Goal: Information Seeking & Learning: Check status

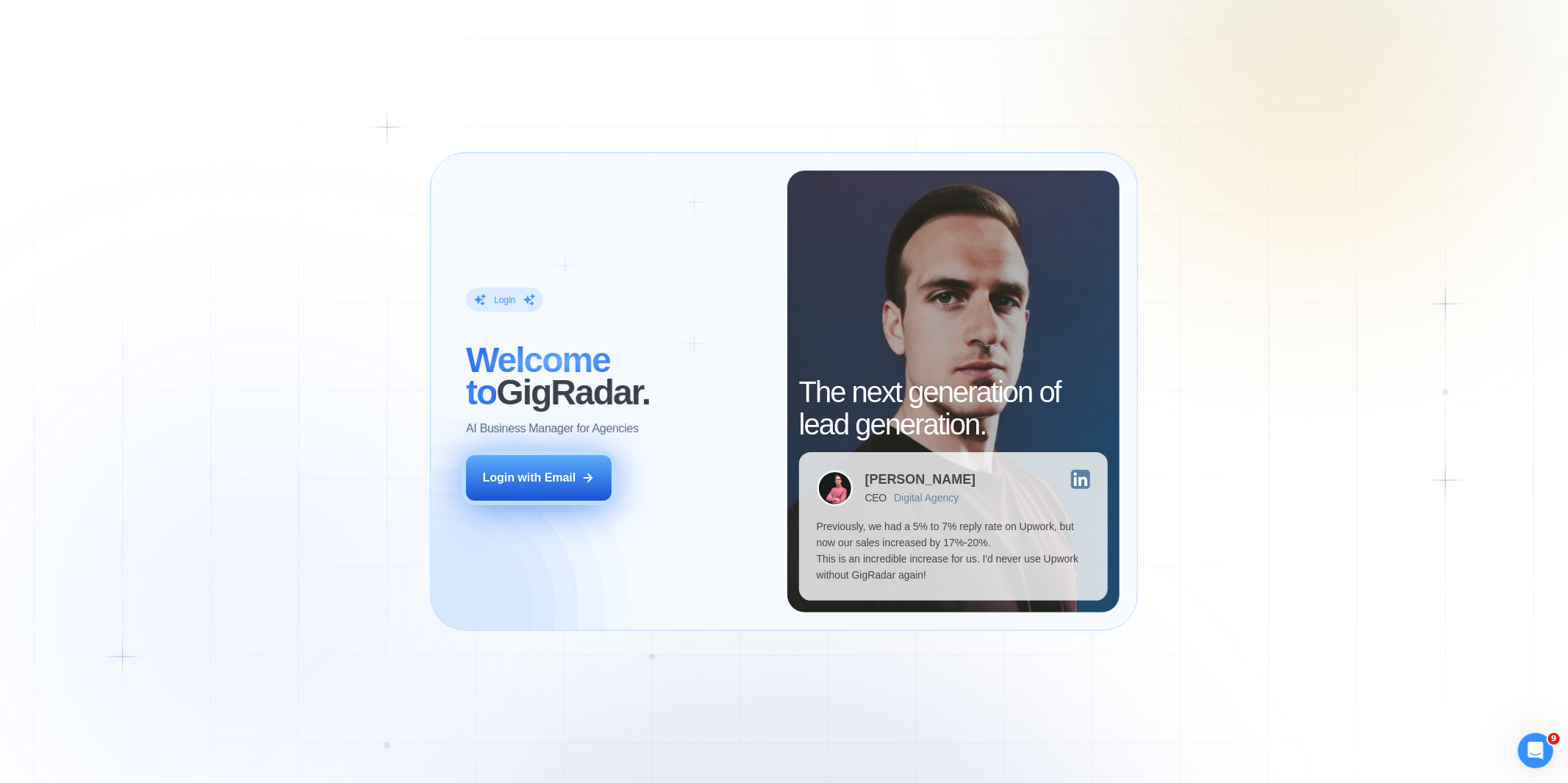
click at [565, 473] on div "Login with Email" at bounding box center [530, 478] width 94 height 16
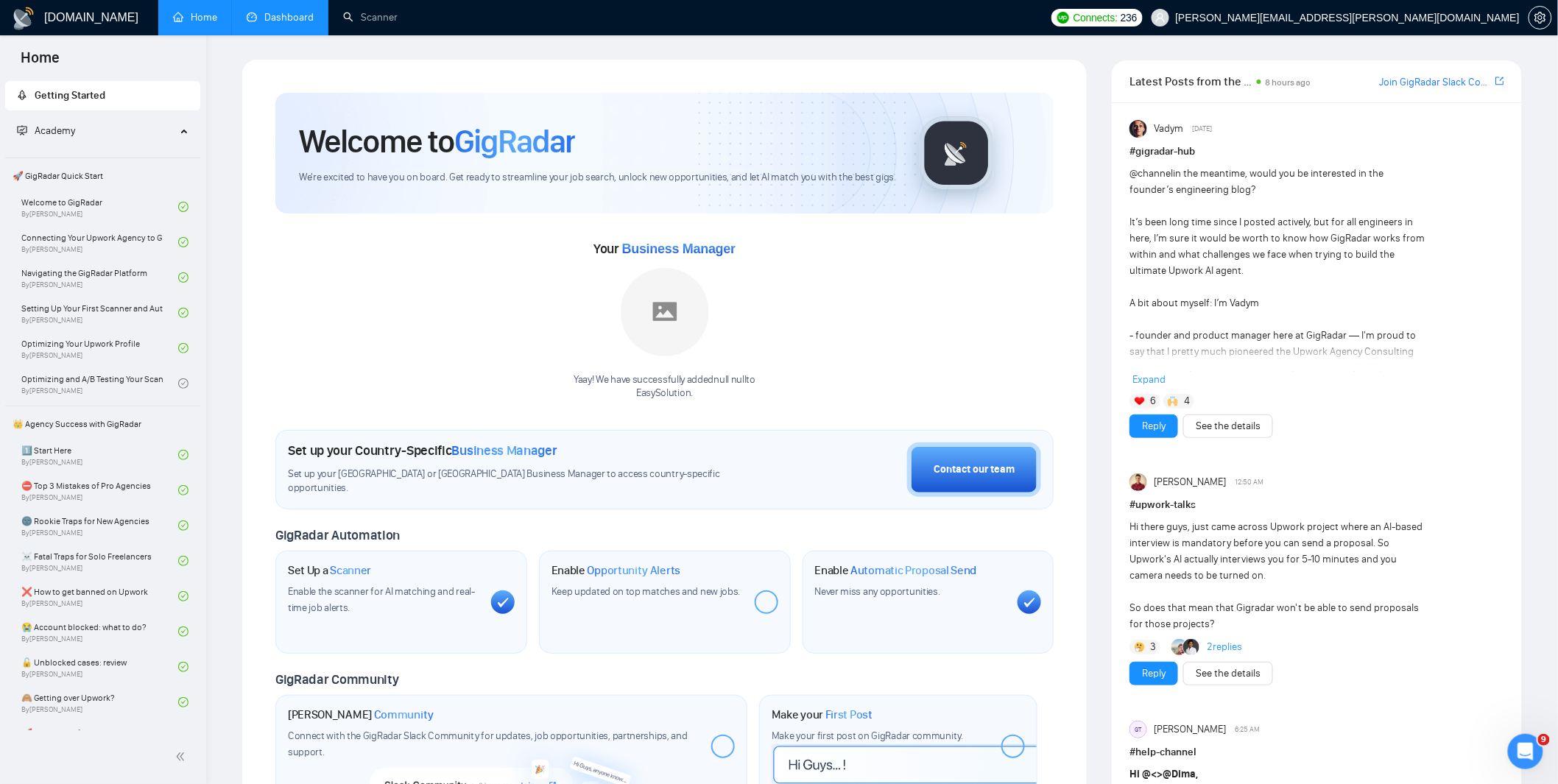
click at [283, 17] on link "Dashboard" at bounding box center [280, 17] width 67 height 13
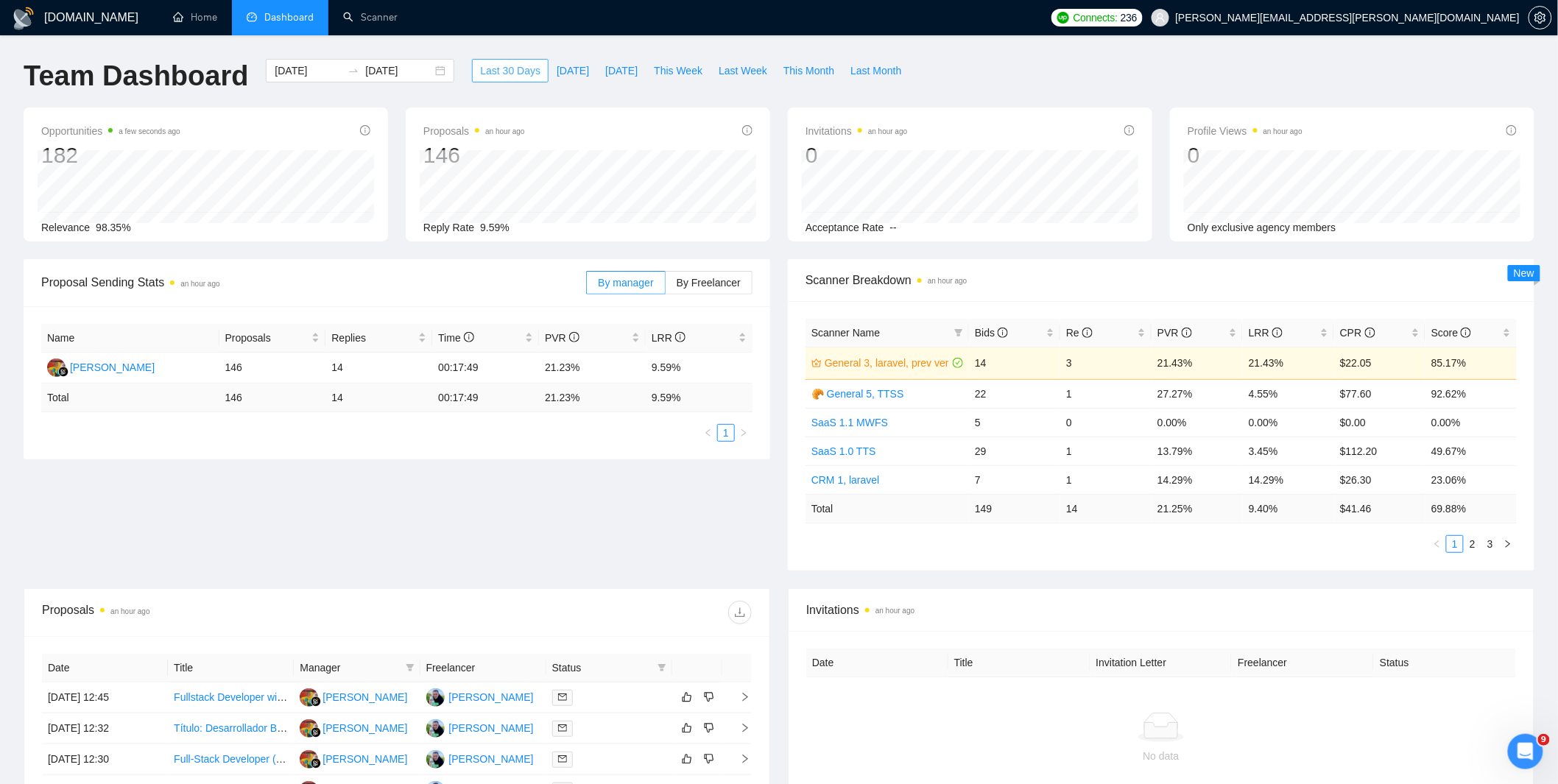
click at [528, 69] on span "Last 30 Days" at bounding box center [510, 71] width 60 height 16
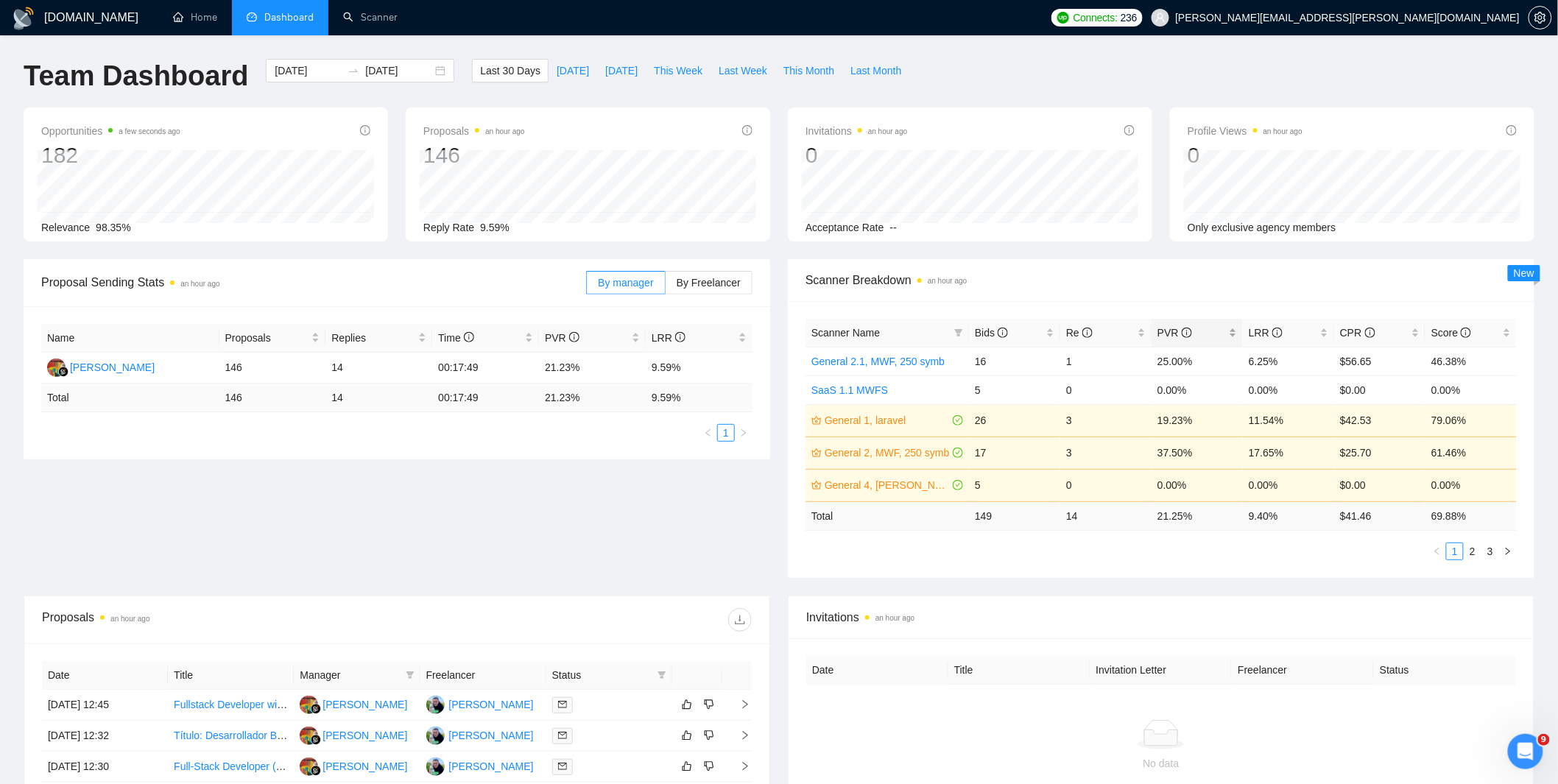
click at [1216, 336] on span "PVR" at bounding box center [1191, 333] width 69 height 16
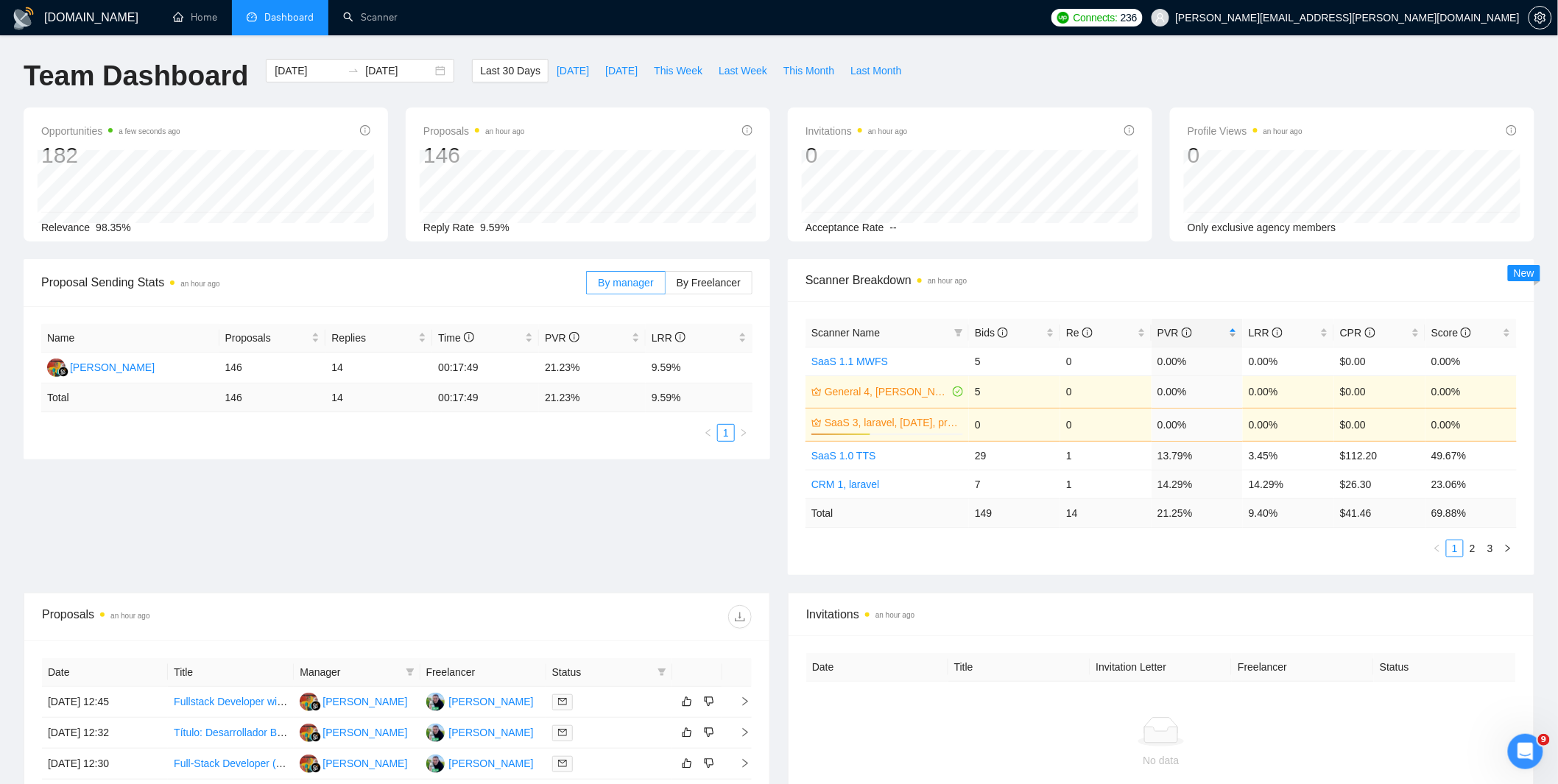
click at [1216, 336] on span "PVR" at bounding box center [1191, 333] width 69 height 16
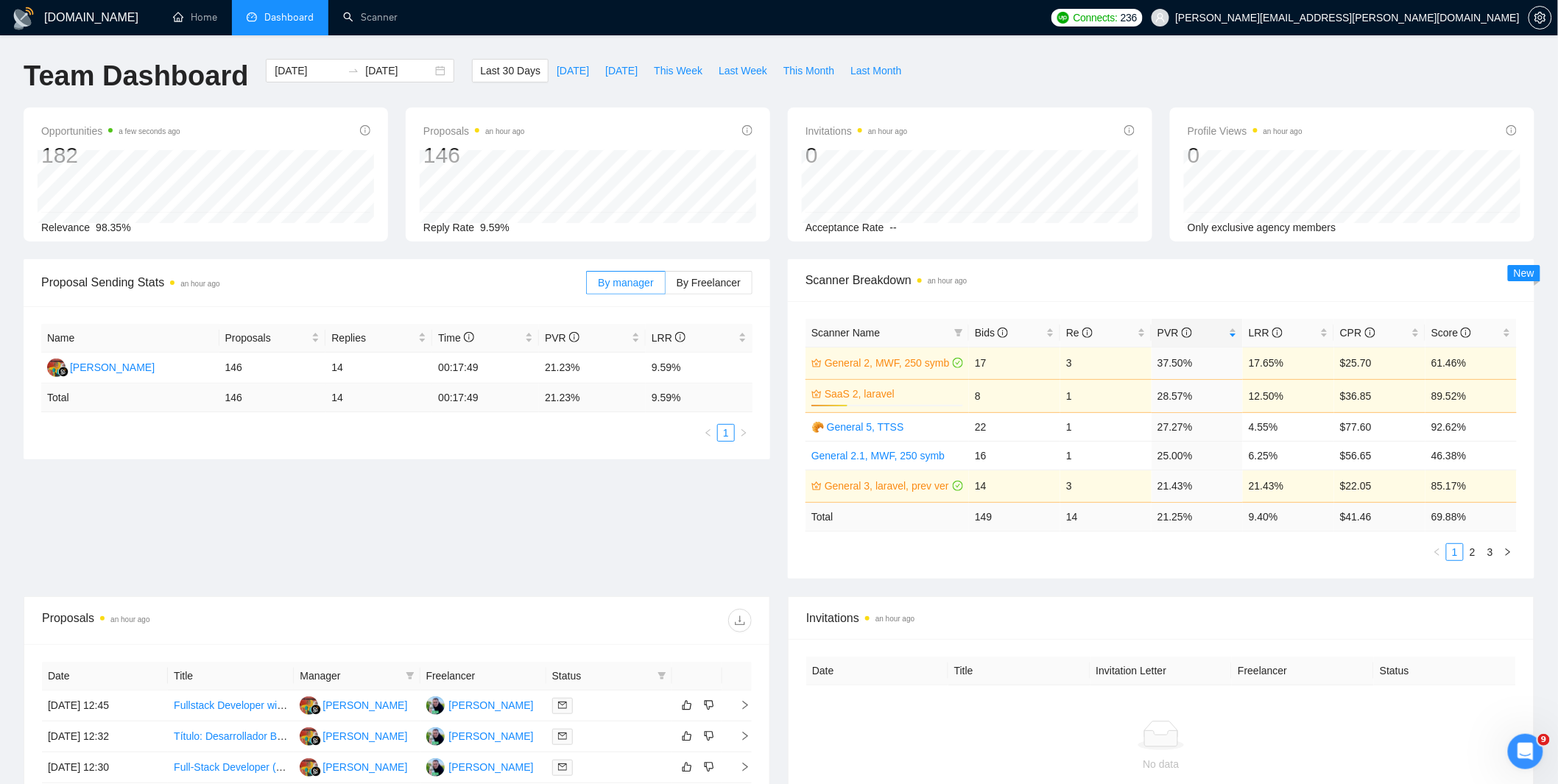
click at [1256, 288] on span "Scanner Breakdown an hour ago" at bounding box center [1161, 280] width 711 height 18
click at [1469, 554] on link "2" at bounding box center [1472, 552] width 16 height 16
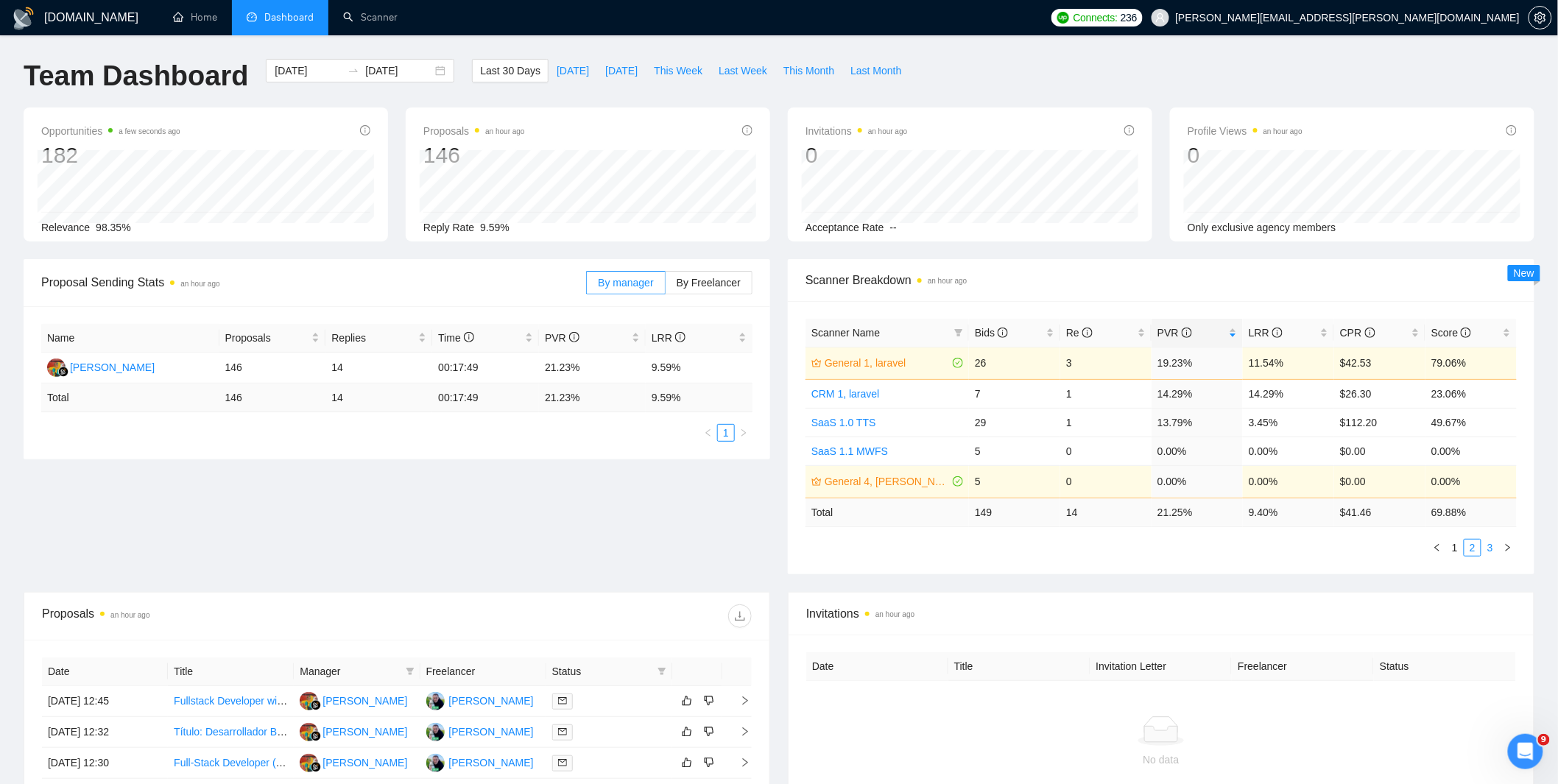
click at [1491, 550] on link "3" at bounding box center [1490, 548] width 16 height 16
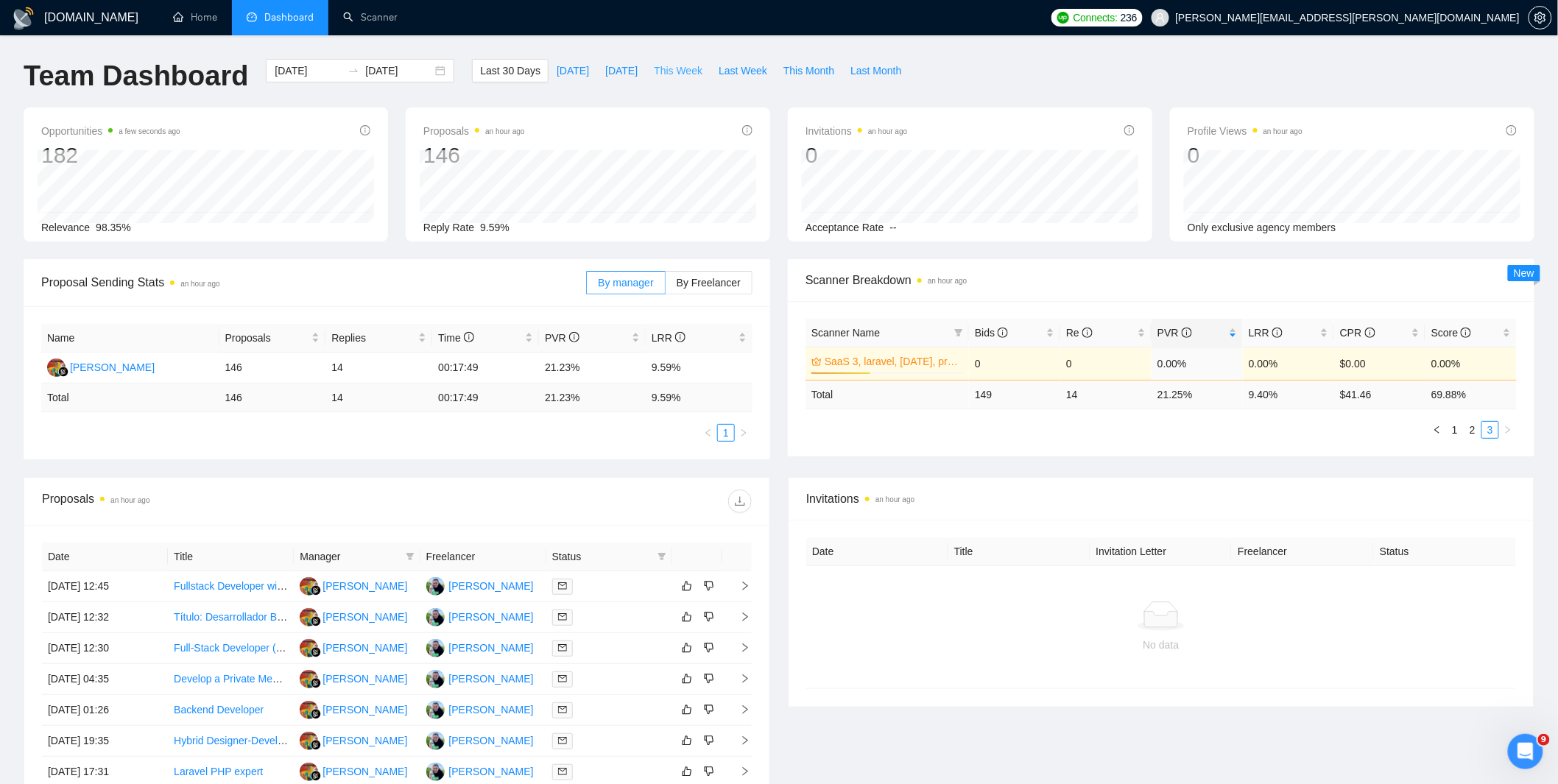
click at [674, 77] on span "This Week" at bounding box center [678, 71] width 49 height 16
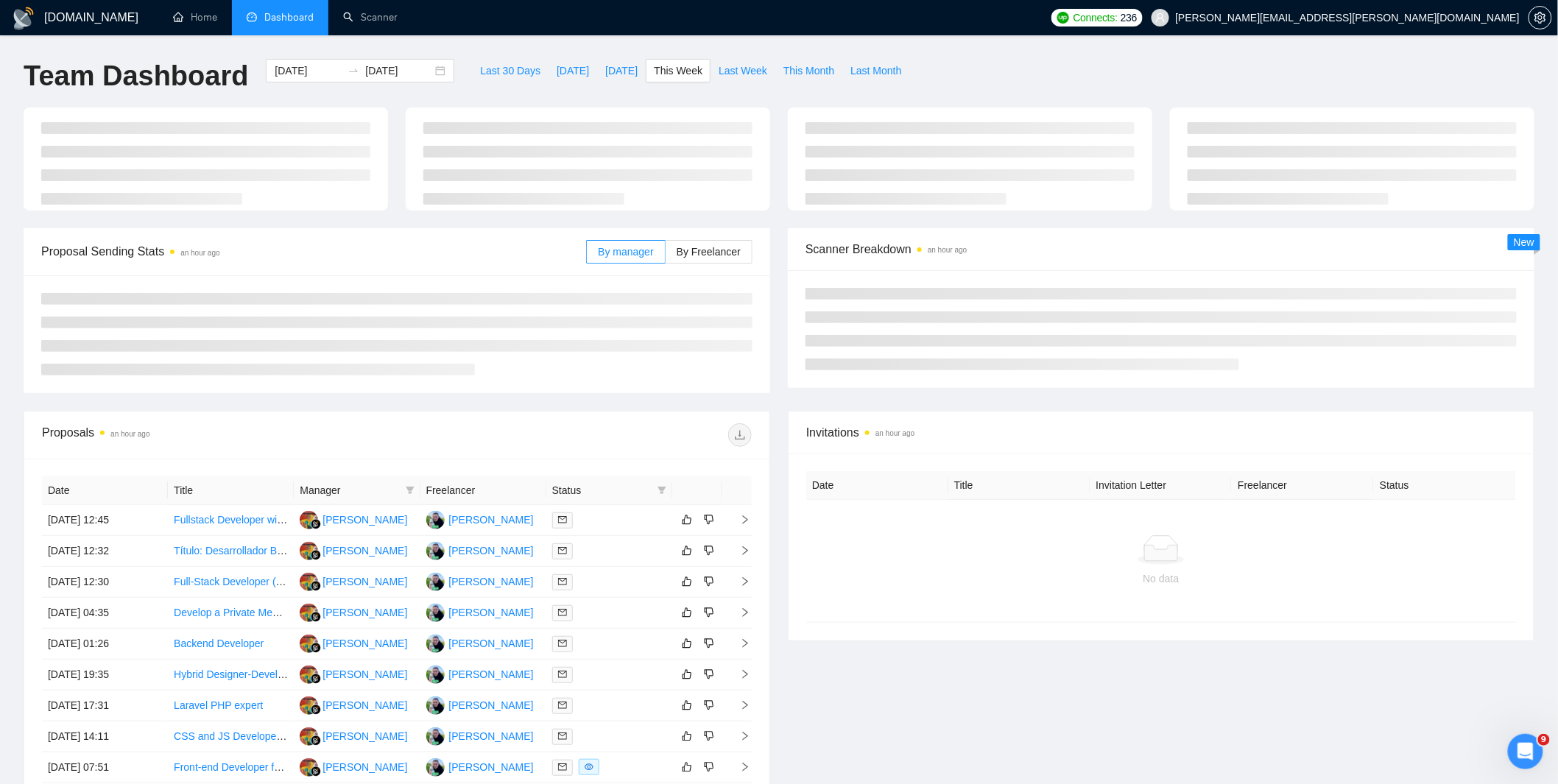
type input "2025-09-29"
type input "2025-10-05"
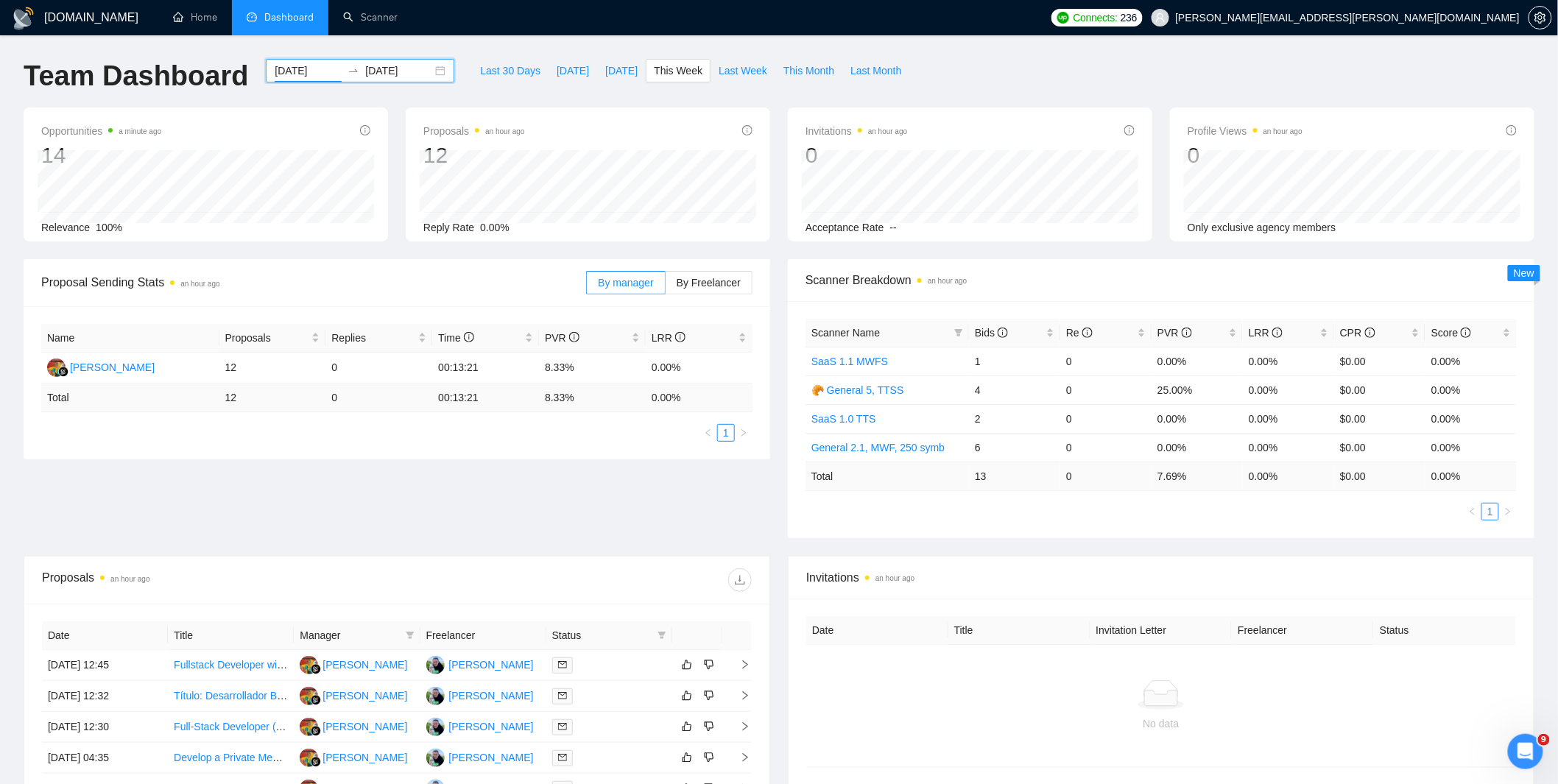
click at [289, 74] on input "2025-09-29" at bounding box center [308, 71] width 67 height 16
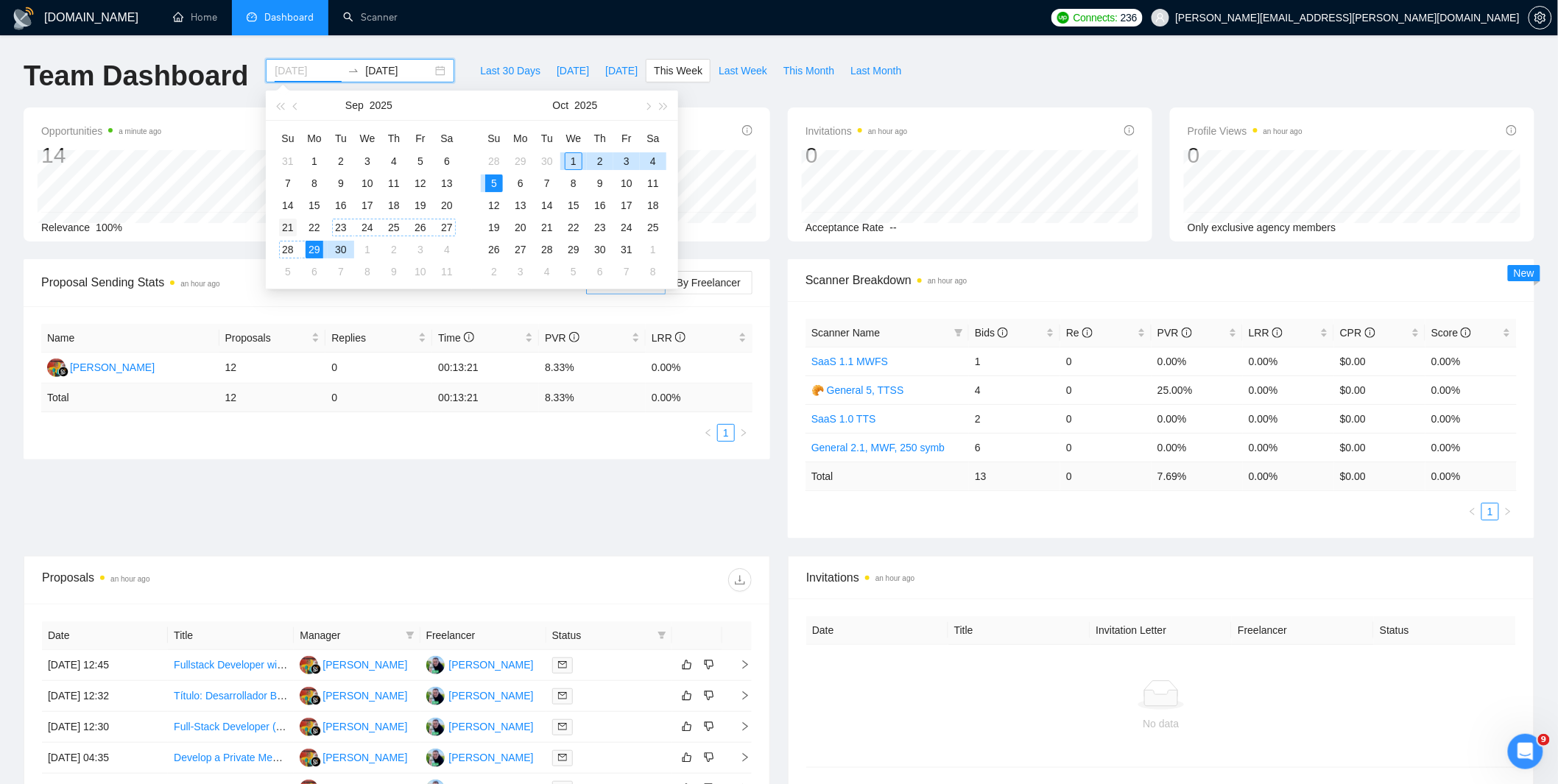
type input "2025-09-21"
click at [285, 219] on div "21" at bounding box center [288, 227] width 18 height 18
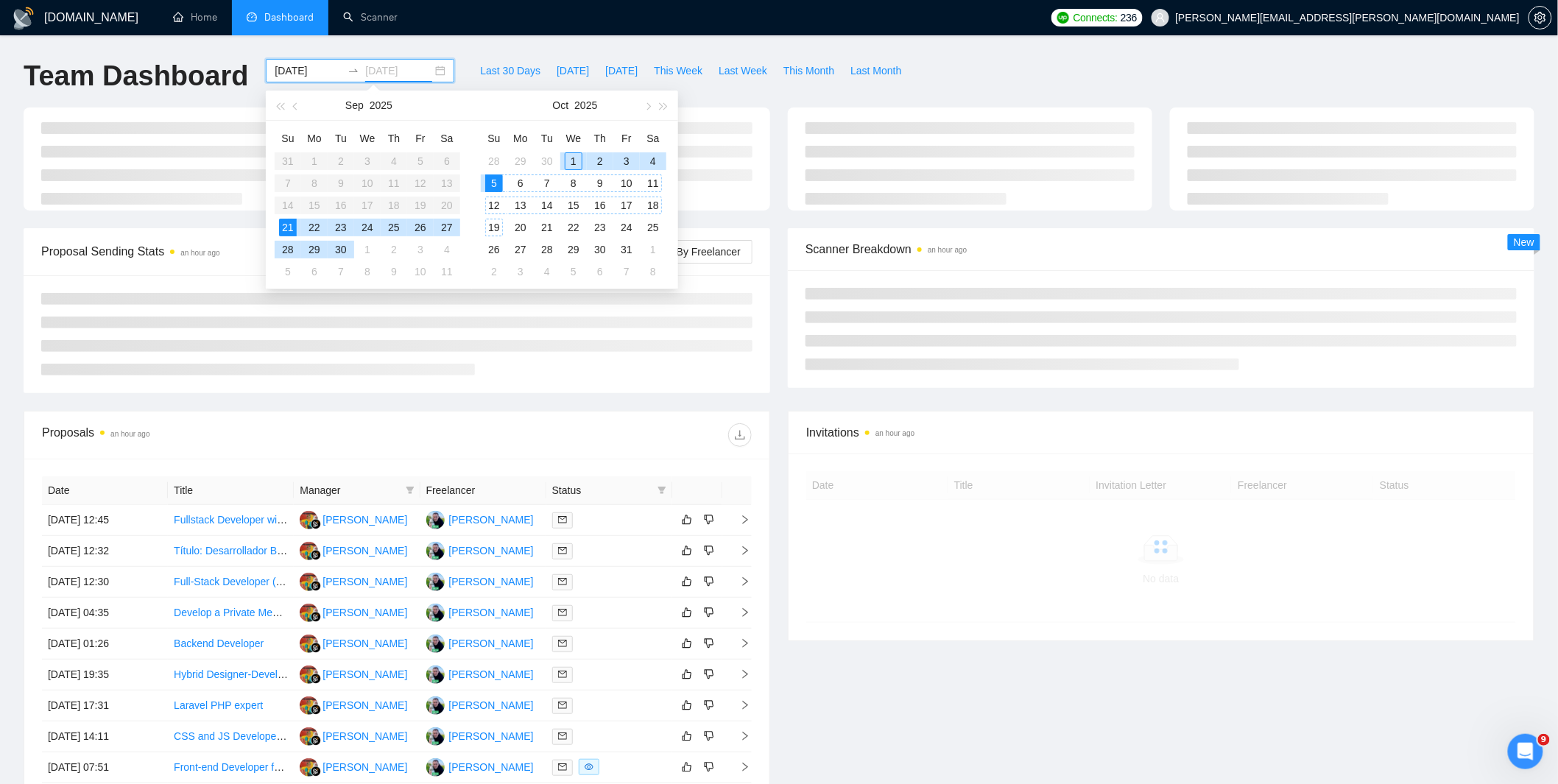
type input "2025-10-05"
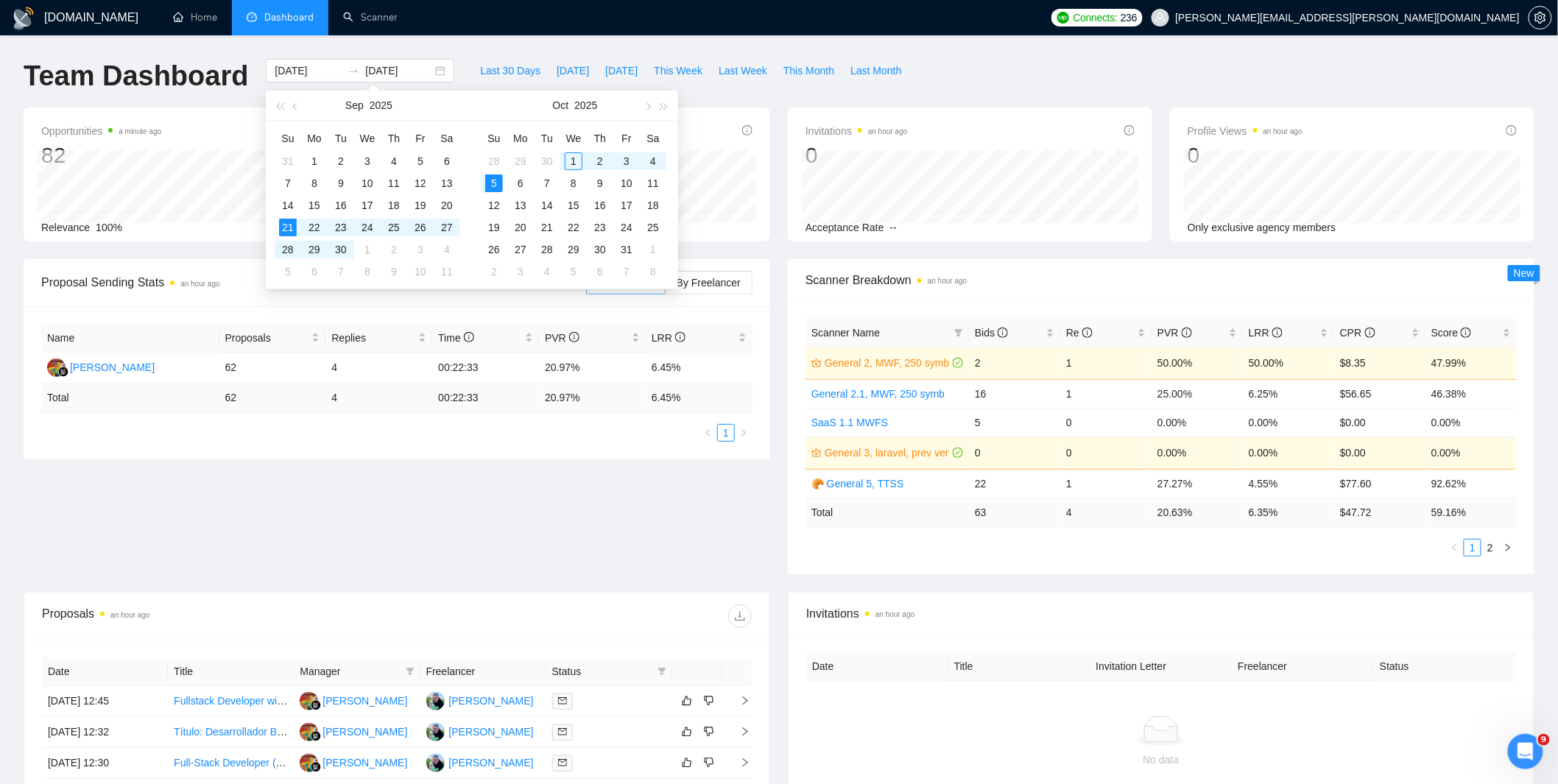
click at [990, 60] on div "Team Dashboard 2025-09-21 2025-10-05 Last 30 Days Today Yesterday This Week Las…" at bounding box center [779, 83] width 1528 height 49
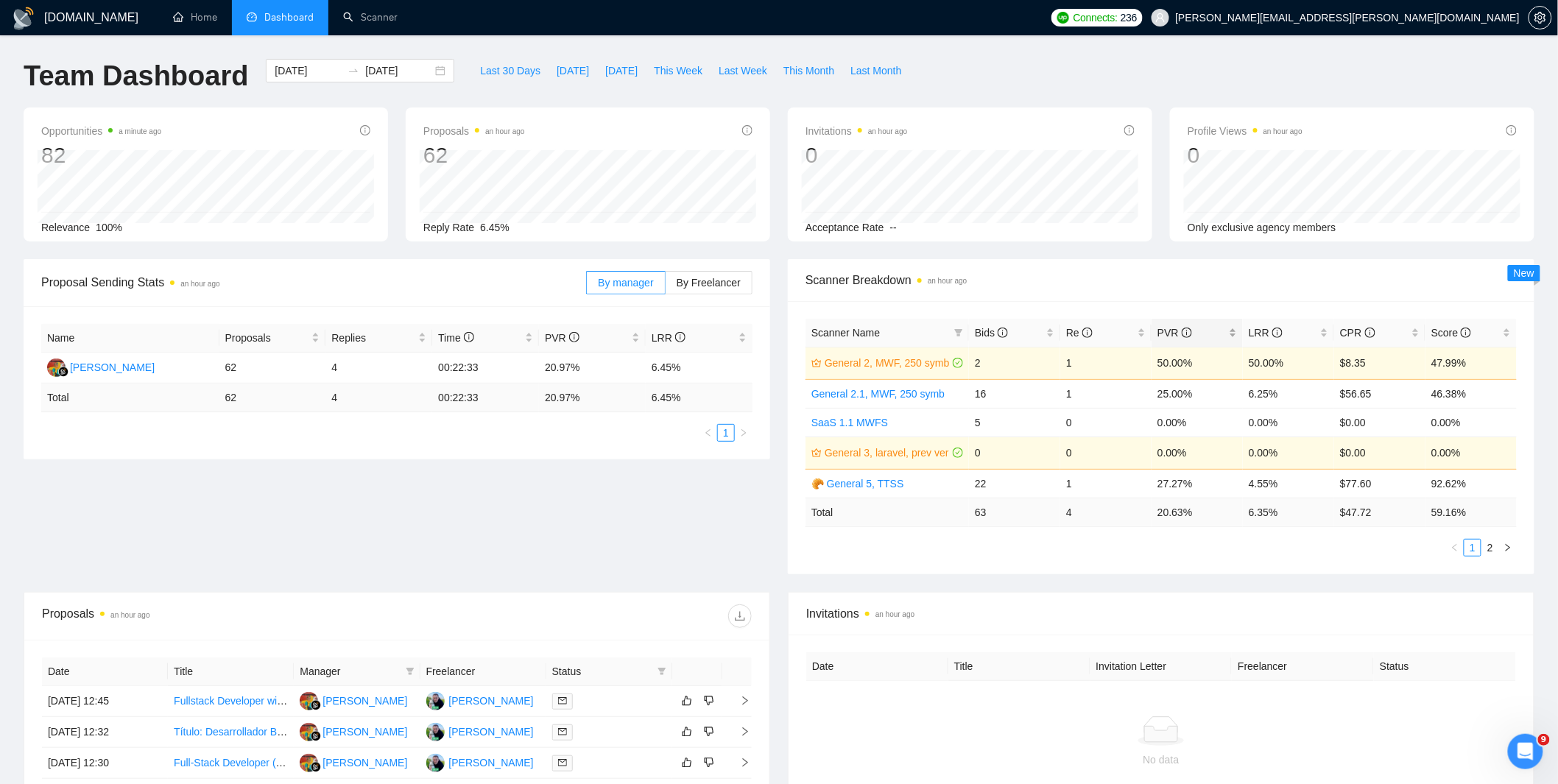
click at [1166, 333] on span "PVR" at bounding box center [1174, 333] width 35 height 12
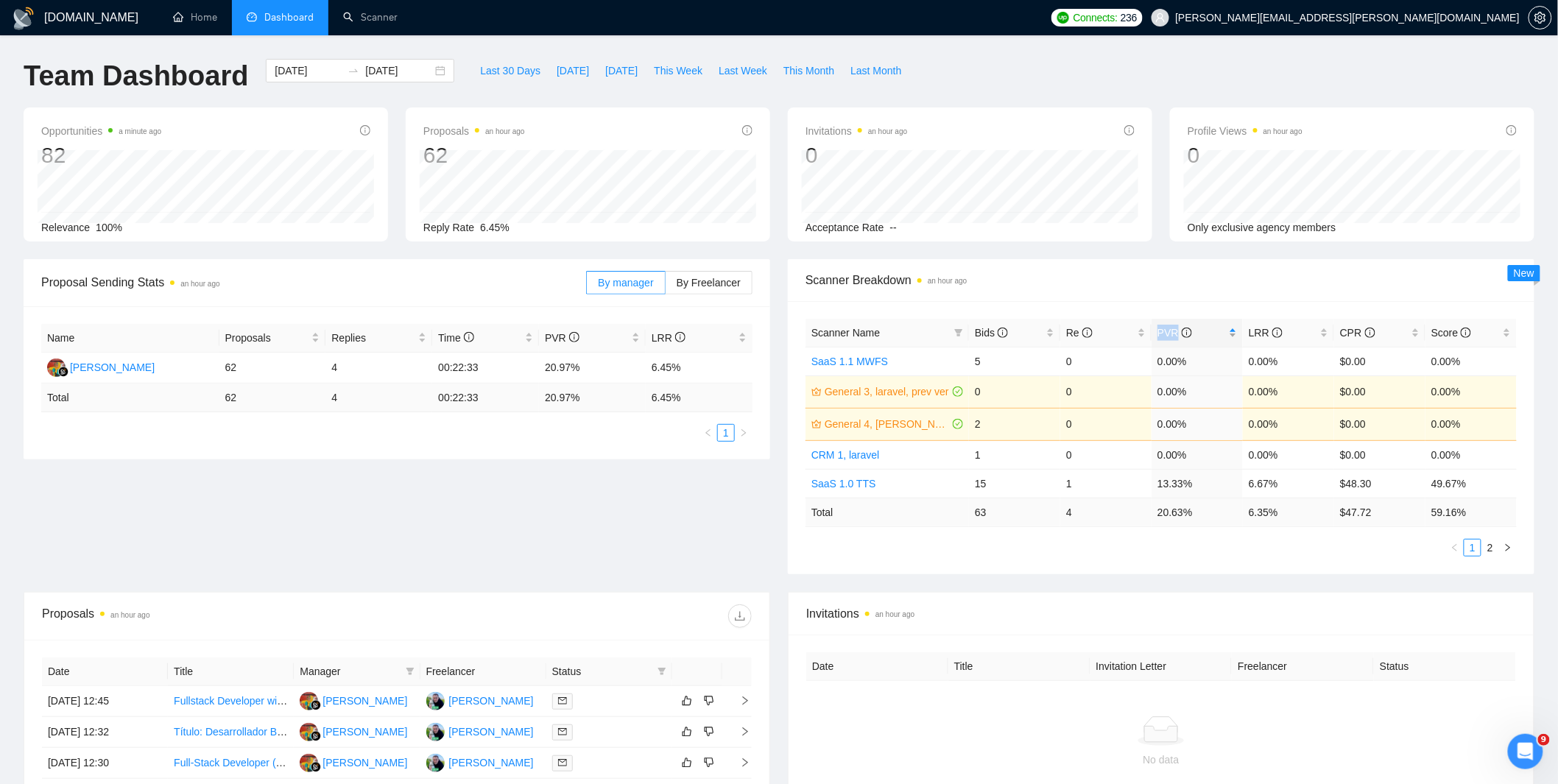
click at [1166, 333] on span "PVR" at bounding box center [1174, 333] width 35 height 12
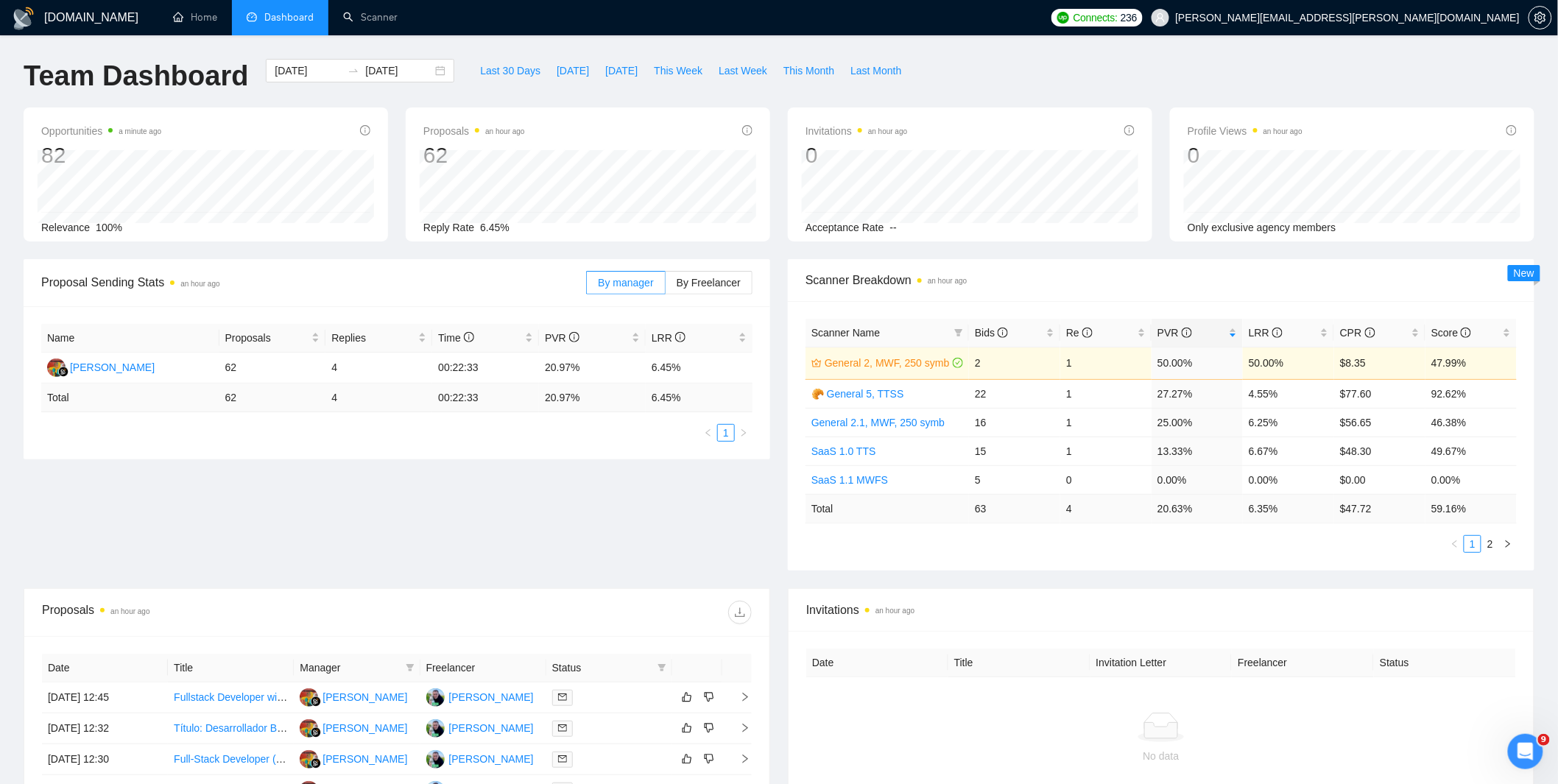
click at [1120, 284] on span "Scanner Breakdown an hour ago" at bounding box center [1161, 280] width 711 height 18
click at [312, 64] on input "2025-09-21" at bounding box center [308, 71] width 67 height 16
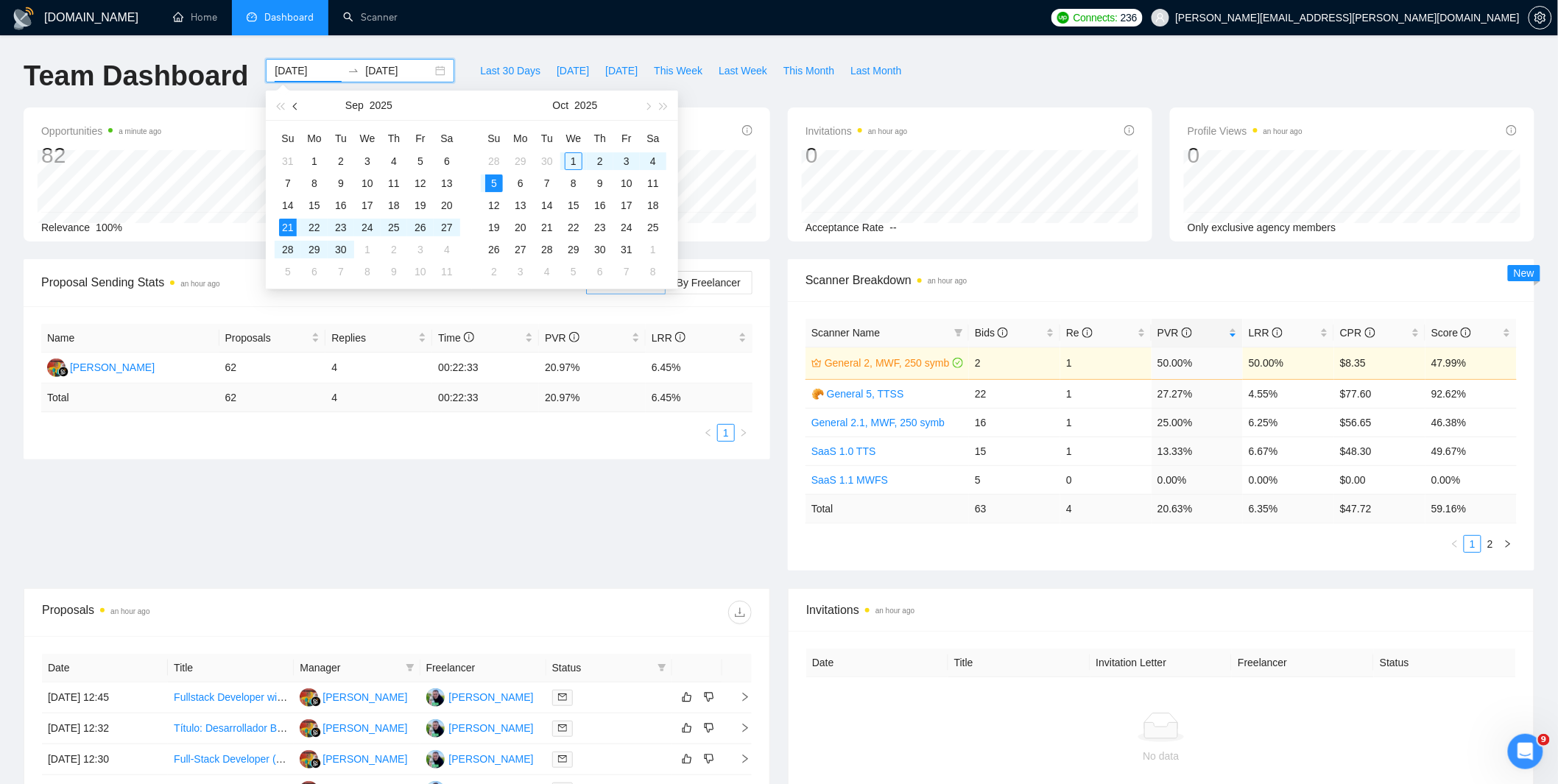
click at [293, 108] on button "button" at bounding box center [296, 105] width 16 height 30
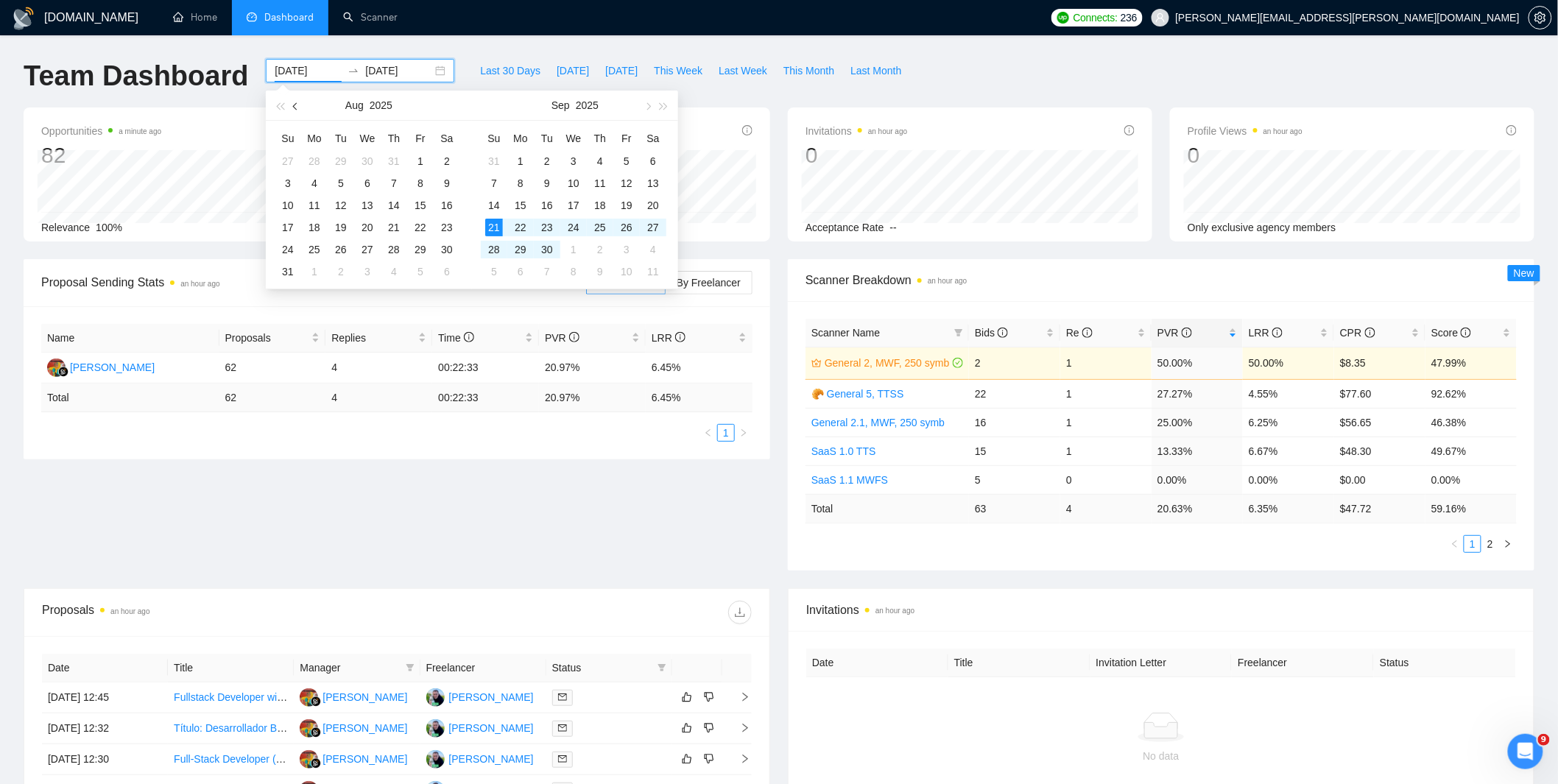
click at [291, 109] on button "button" at bounding box center [296, 105] width 16 height 30
click at [292, 109] on button "button" at bounding box center [296, 105] width 16 height 30
type input "2025-06-01"
click at [284, 160] on div "1" at bounding box center [288, 162] width 18 height 18
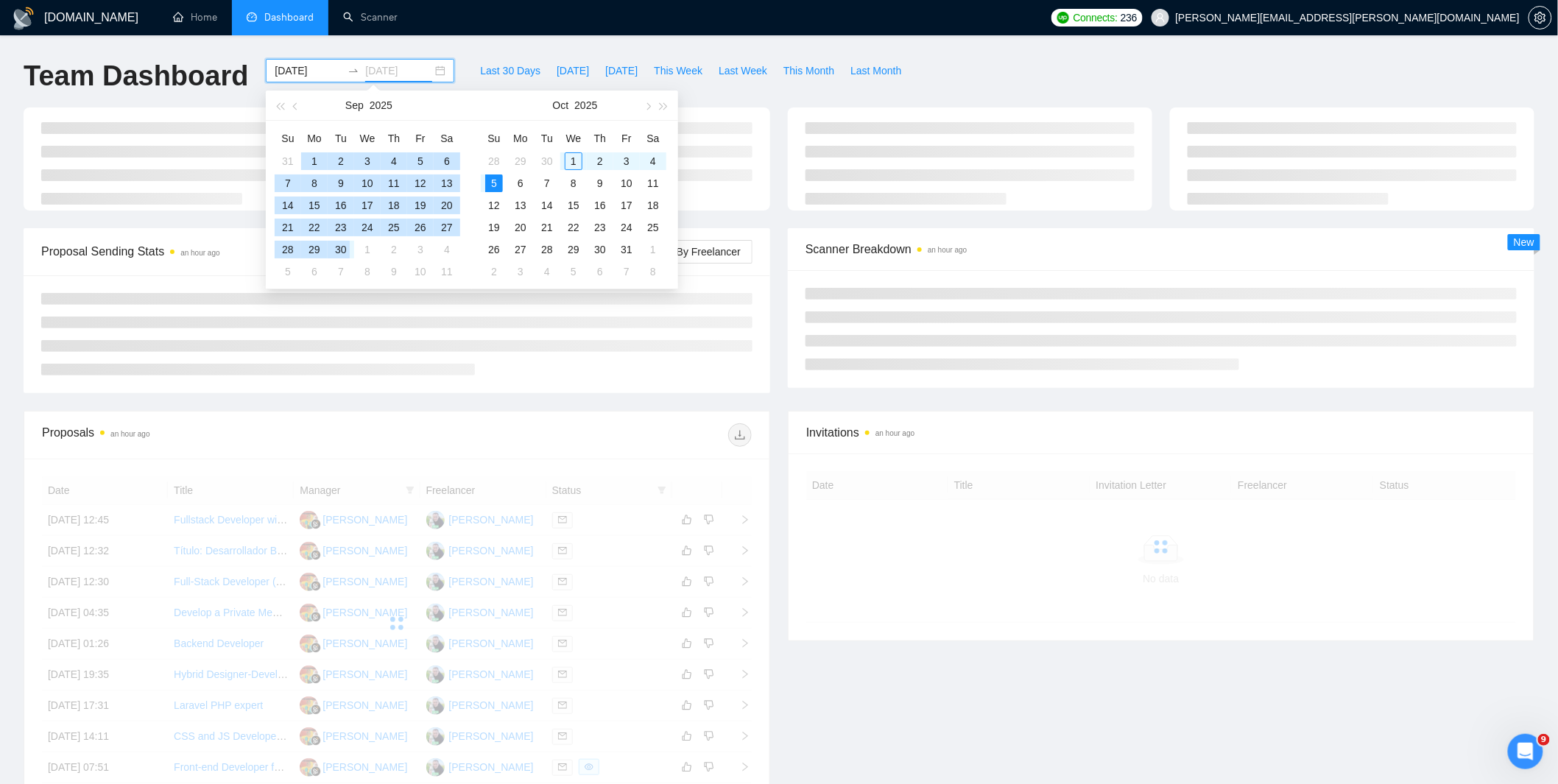
type input "2025-10-05"
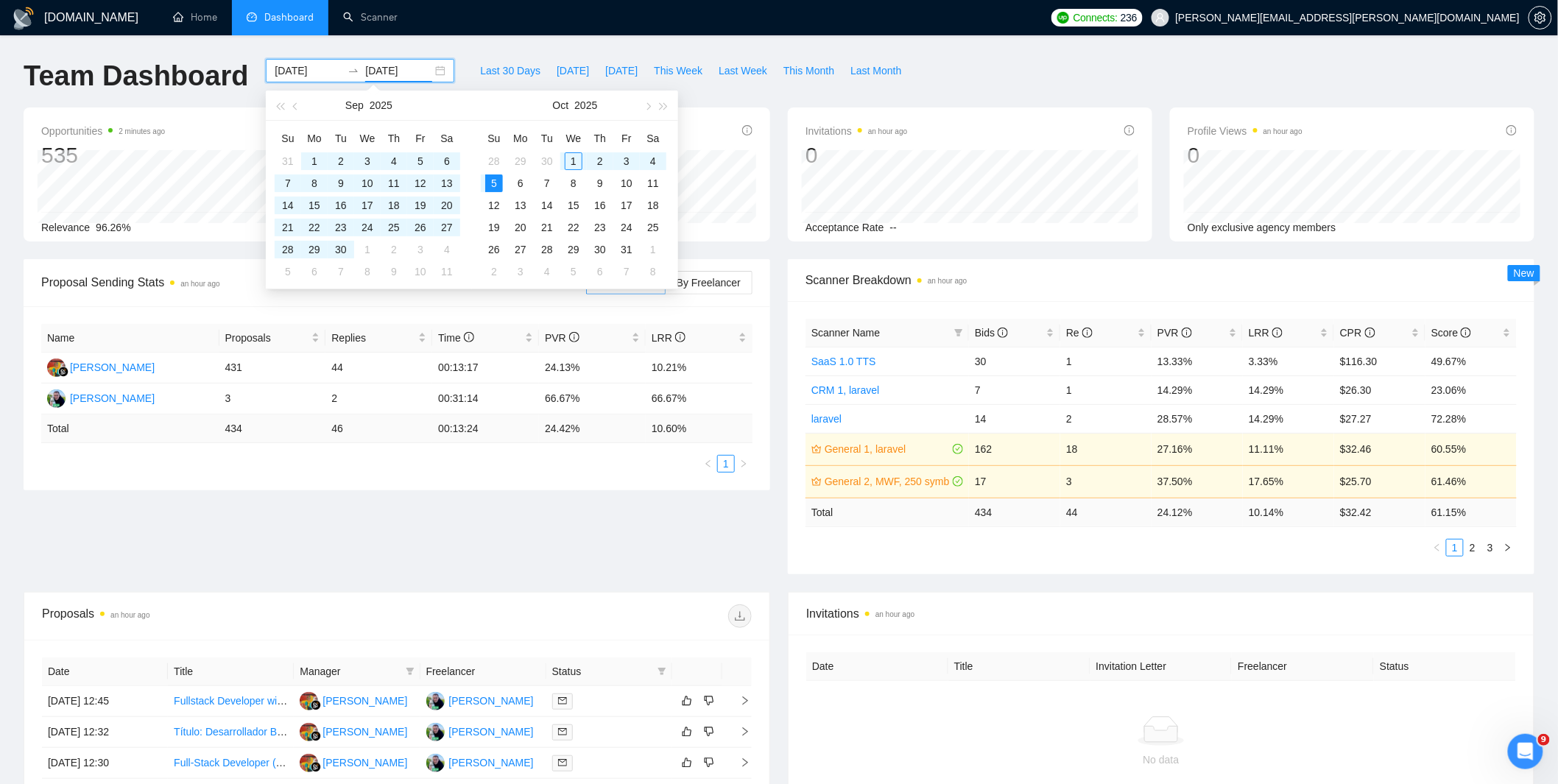
click at [1049, 77] on div "Team Dashboard 2025-06-01 2025-10-05 Last 30 Days Today Yesterday This Week Las…" at bounding box center [779, 83] width 1528 height 49
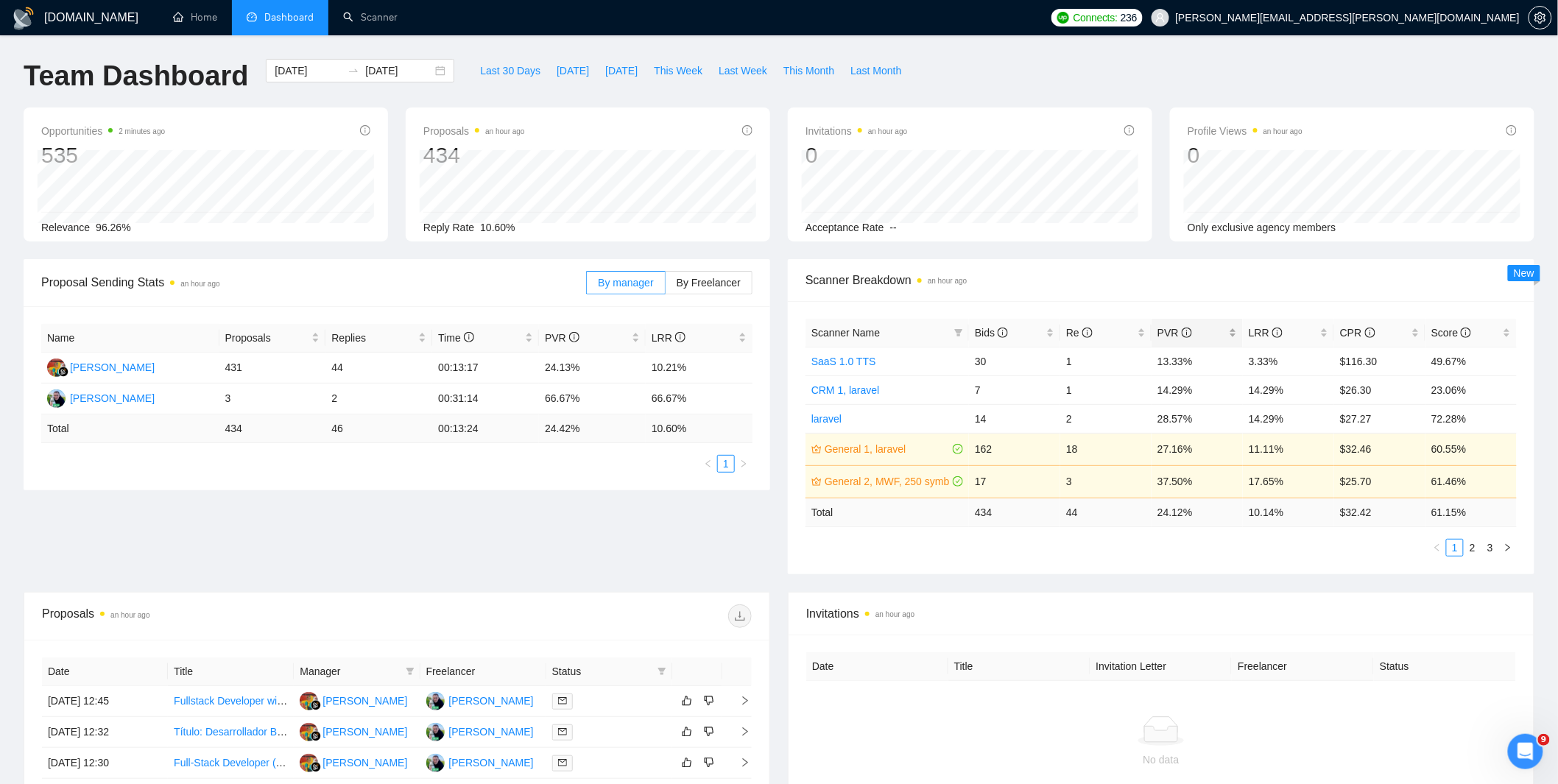
click at [1183, 332] on icon "info-circle" at bounding box center [1187, 333] width 10 height 10
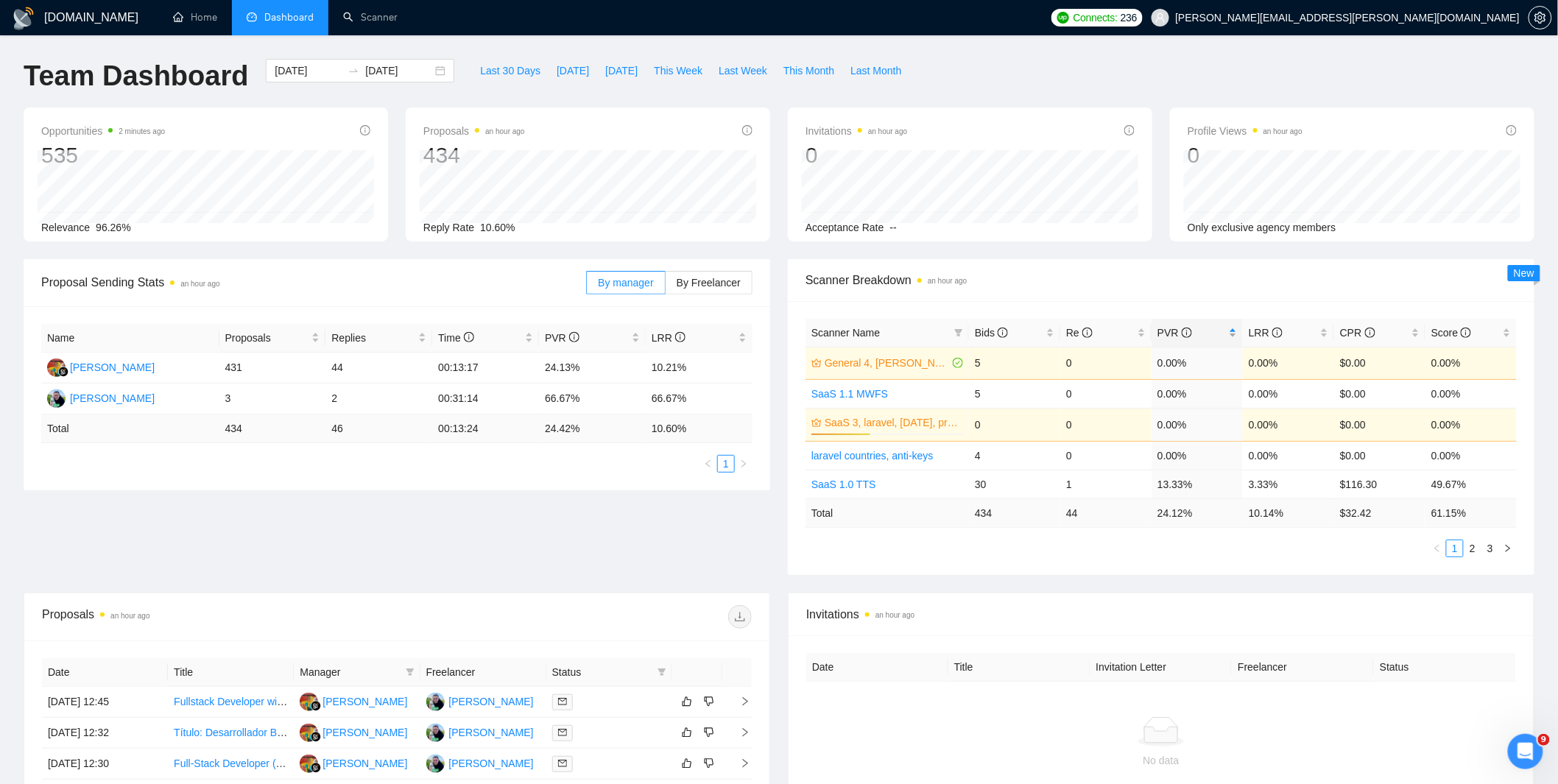
click at [1219, 333] on span "PVR" at bounding box center [1191, 333] width 69 height 16
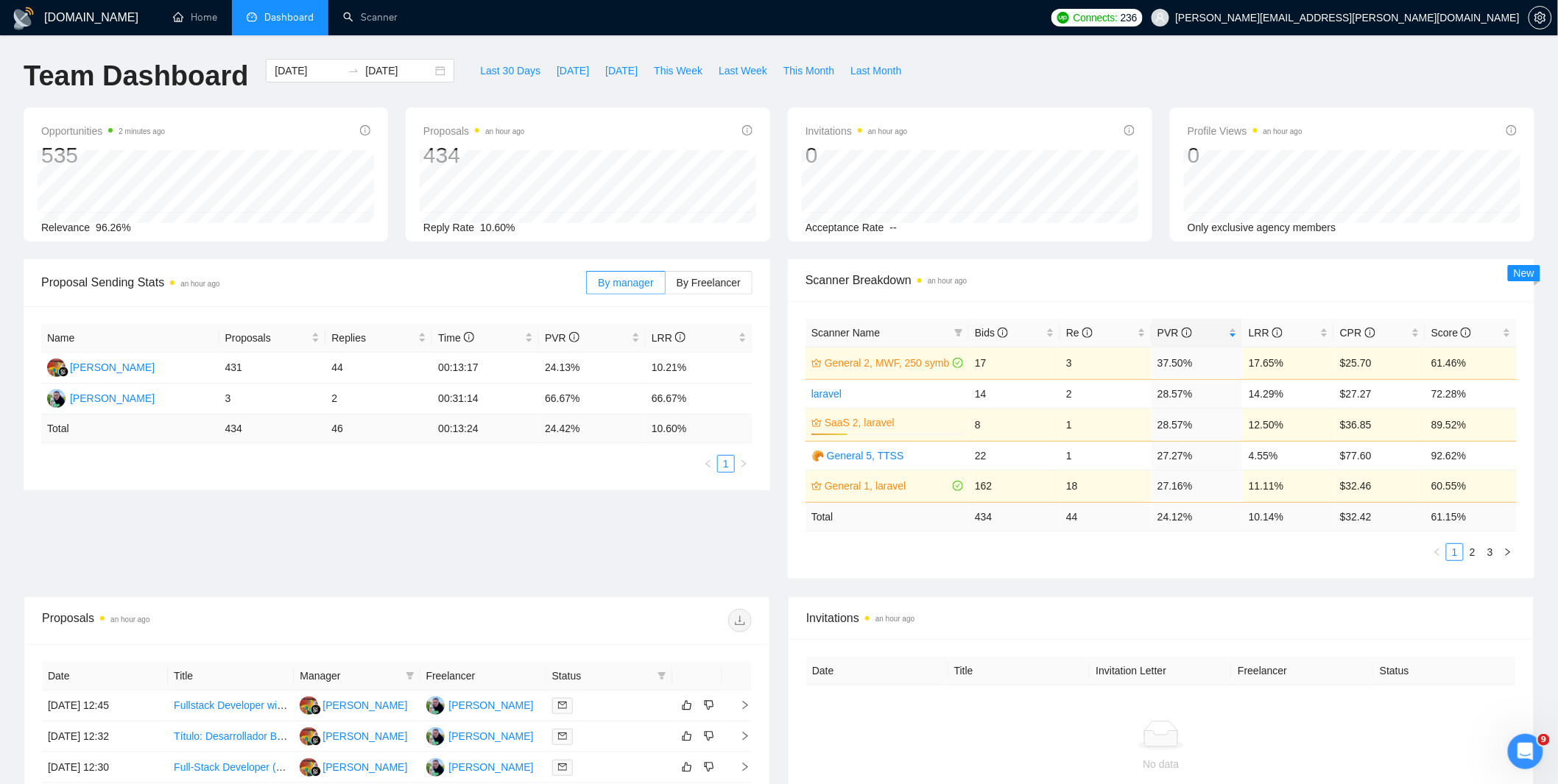
click at [1256, 288] on span "Scanner Breakdown an hour ago" at bounding box center [1161, 280] width 711 height 18
click at [1263, 327] on span "LRR" at bounding box center [1266, 333] width 34 height 12
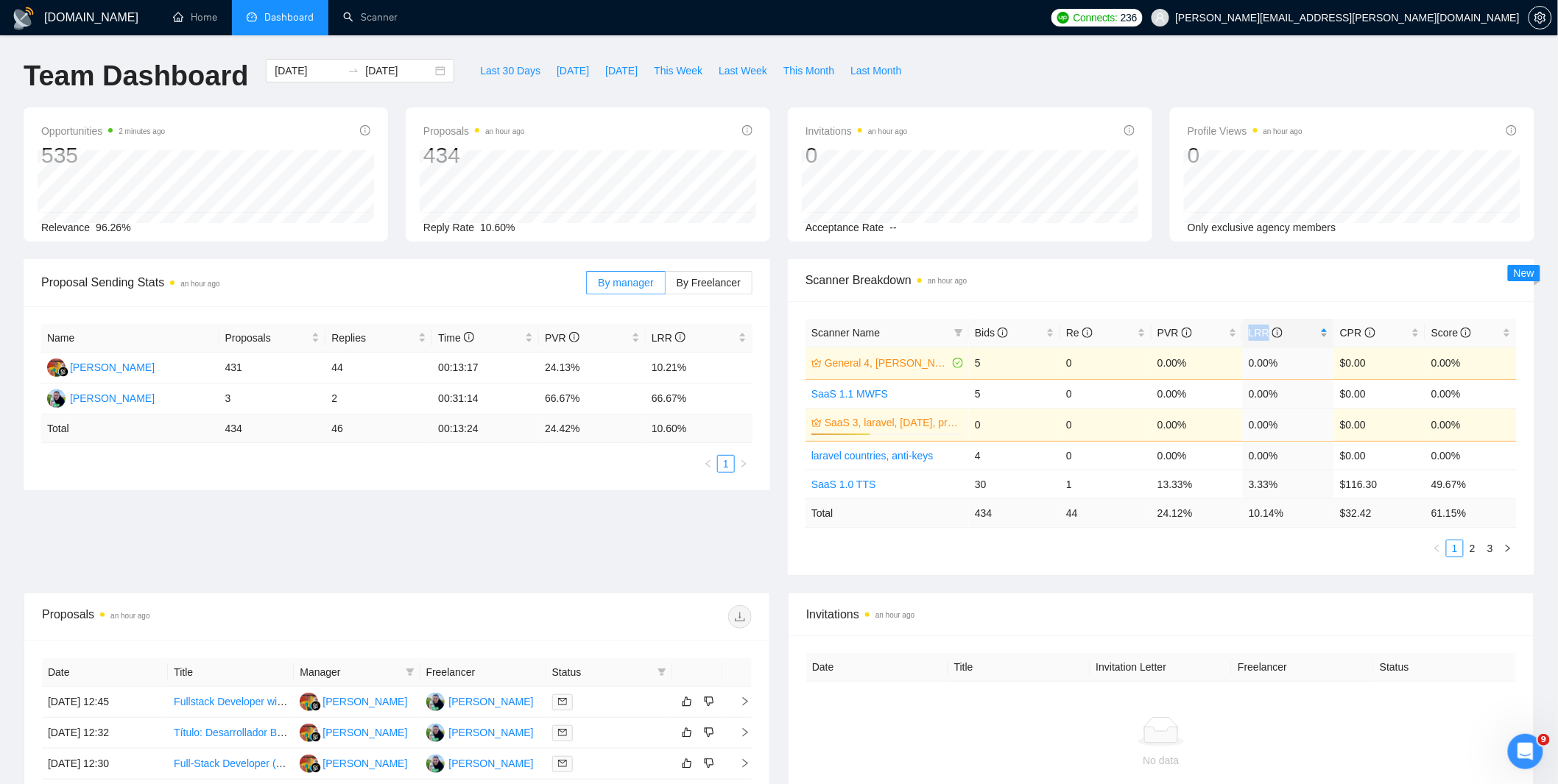
click at [1263, 327] on span "LRR" at bounding box center [1266, 333] width 34 height 12
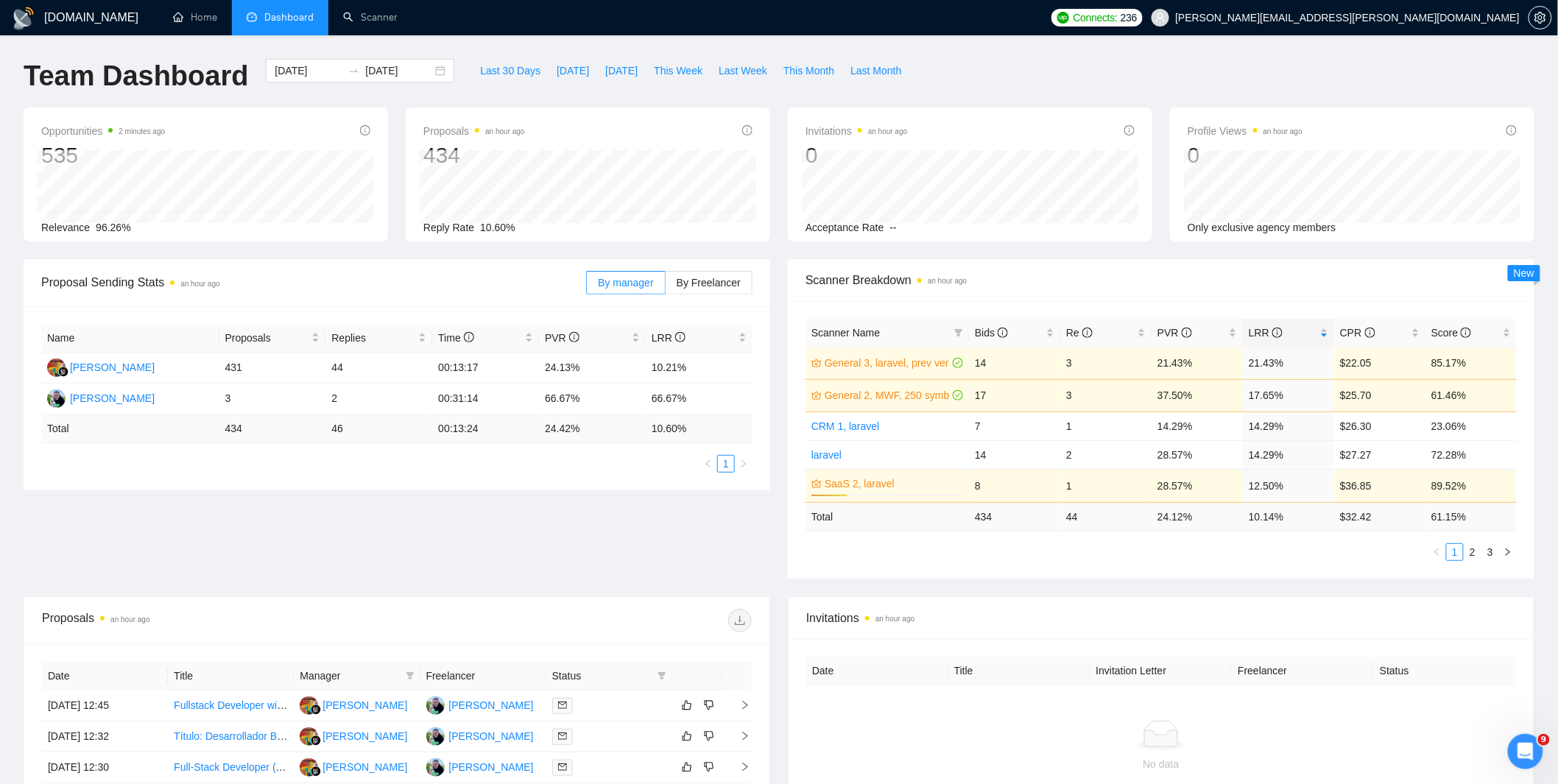
click at [1238, 280] on span "Scanner Breakdown an hour ago" at bounding box center [1161, 280] width 711 height 18
click at [1199, 333] on span "PVR" at bounding box center [1191, 333] width 69 height 16
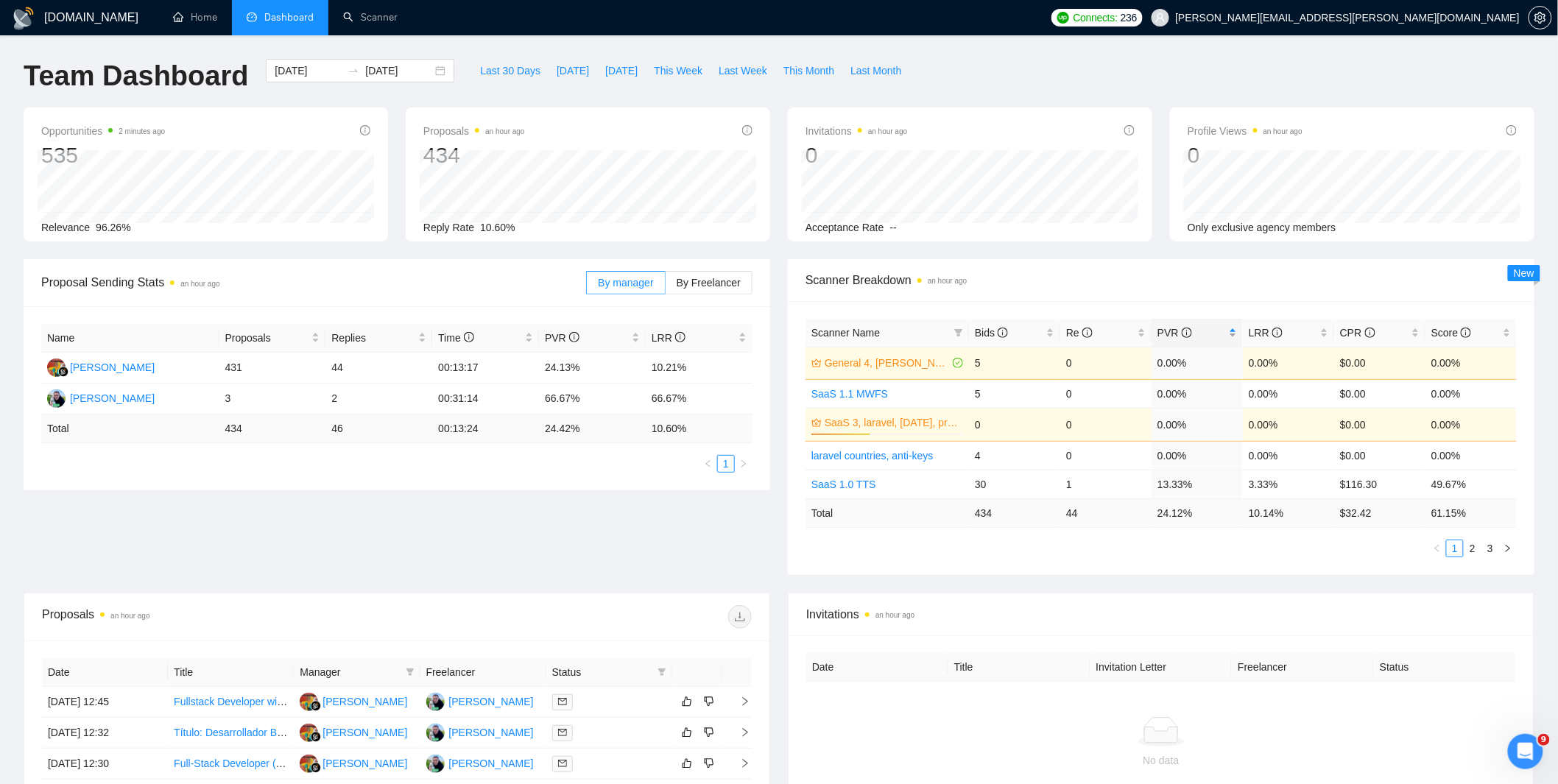
click at [1201, 333] on span "PVR" at bounding box center [1191, 333] width 69 height 16
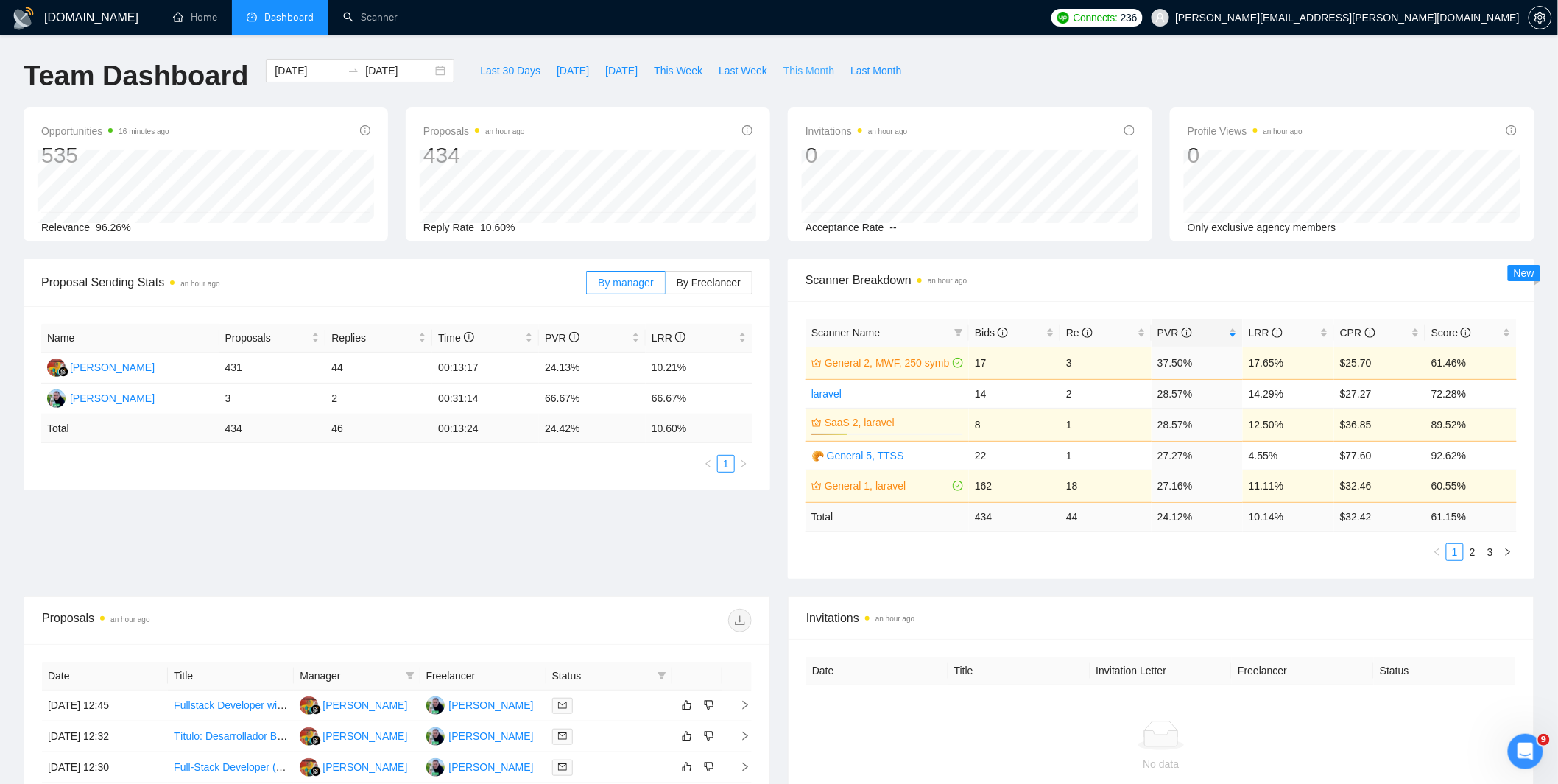
click at [832, 70] on span "This Month" at bounding box center [809, 71] width 51 height 16
type input "2025-10-01"
type input "2025-10-31"
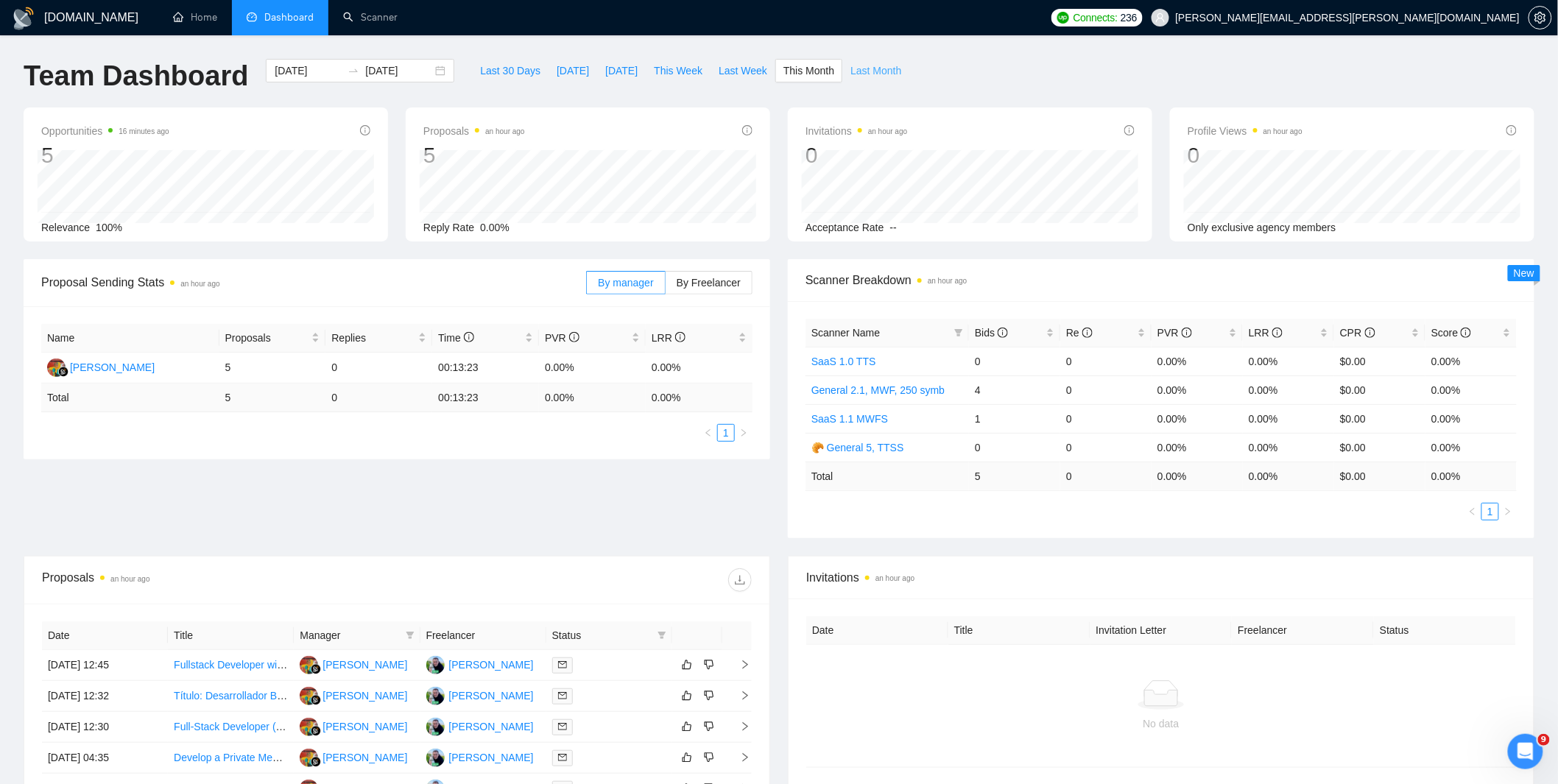
click at [878, 71] on span "Last Month" at bounding box center [876, 71] width 51 height 16
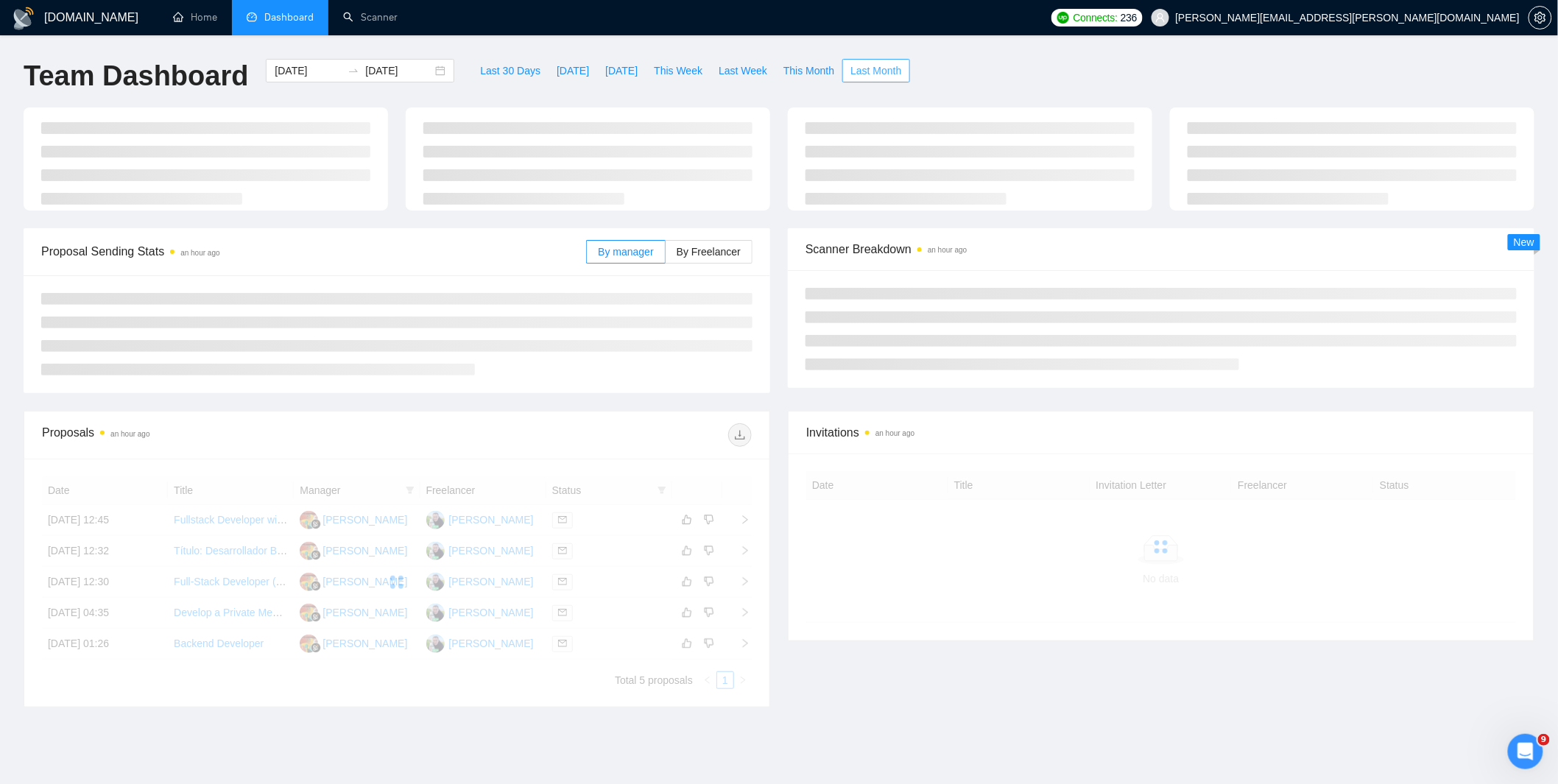
type input "2025-09-01"
type input "2025-09-30"
